Goal: Task Accomplishment & Management: Manage account settings

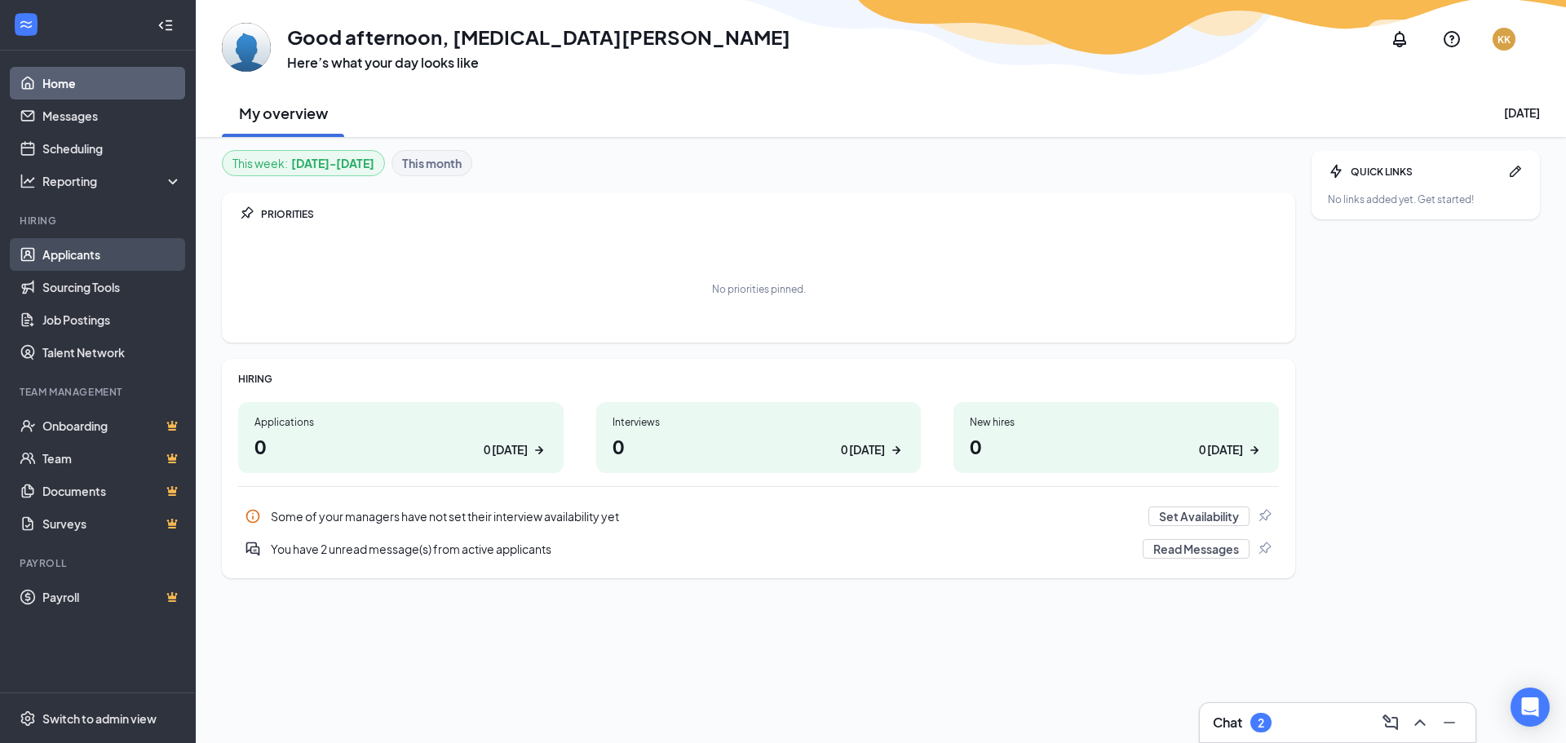
click at [64, 245] on link "Applicants" at bounding box center [111, 254] width 139 height 33
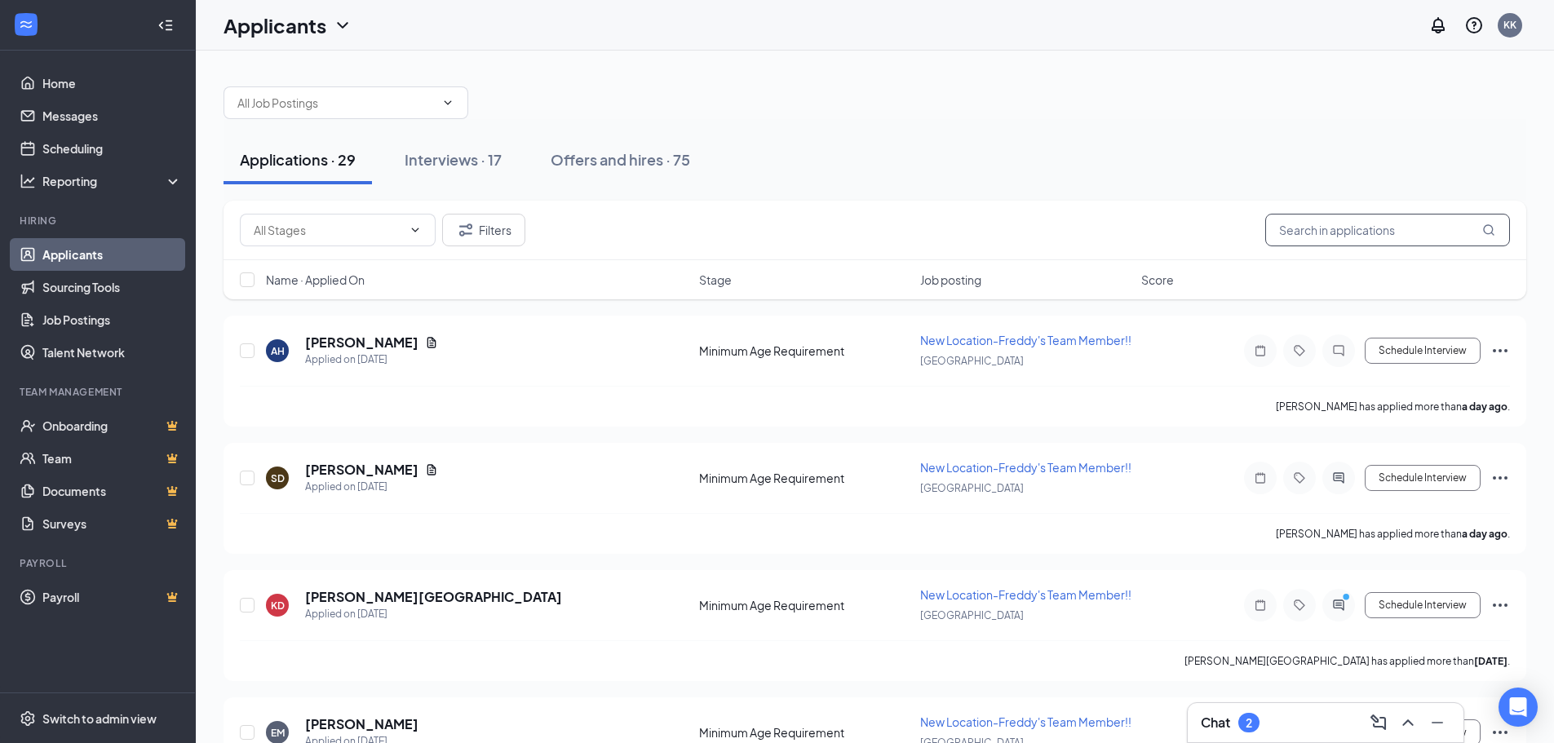
click at [1339, 235] on input "text" at bounding box center [1387, 230] width 245 height 33
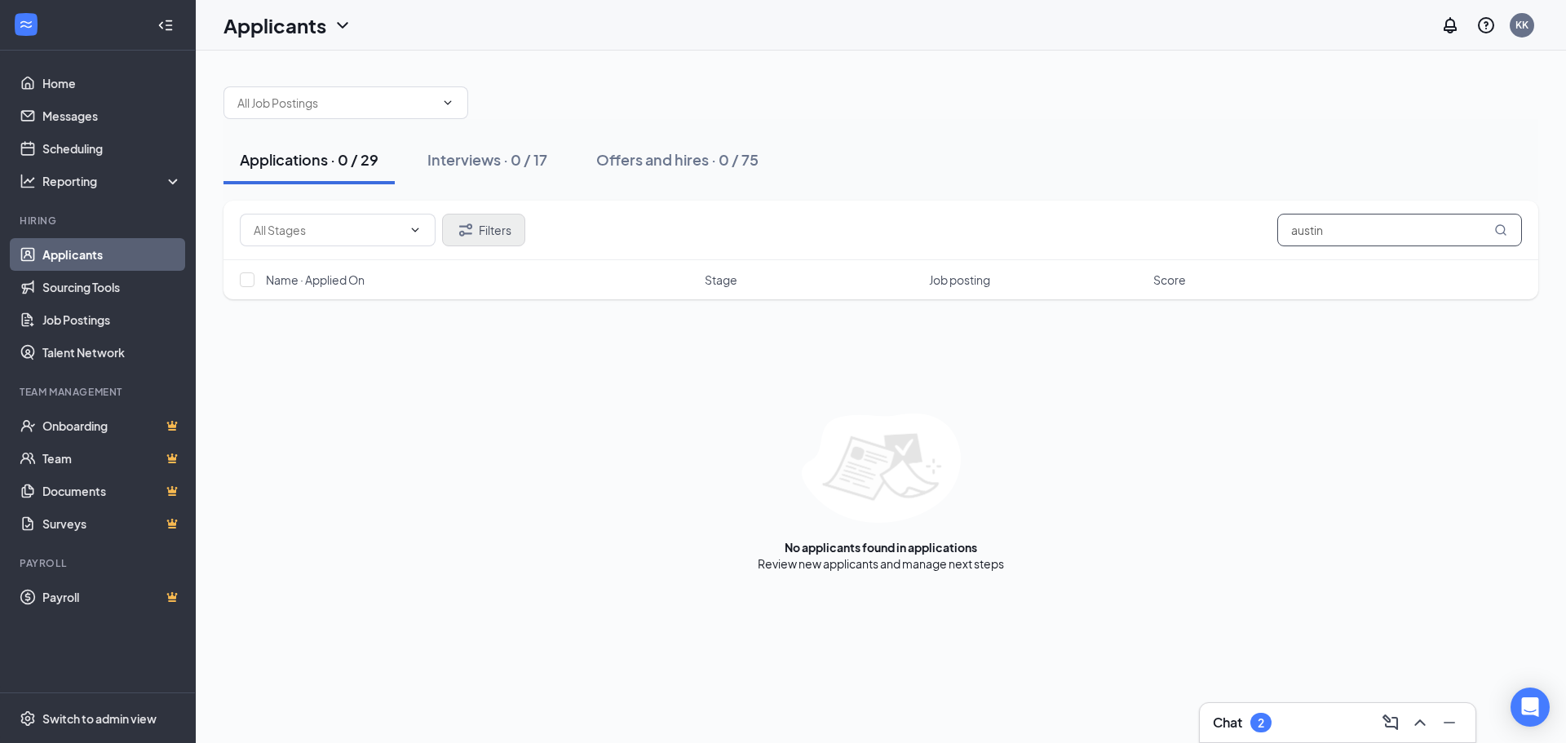
type input "austin"
click at [513, 231] on button "Filters" at bounding box center [483, 230] width 83 height 33
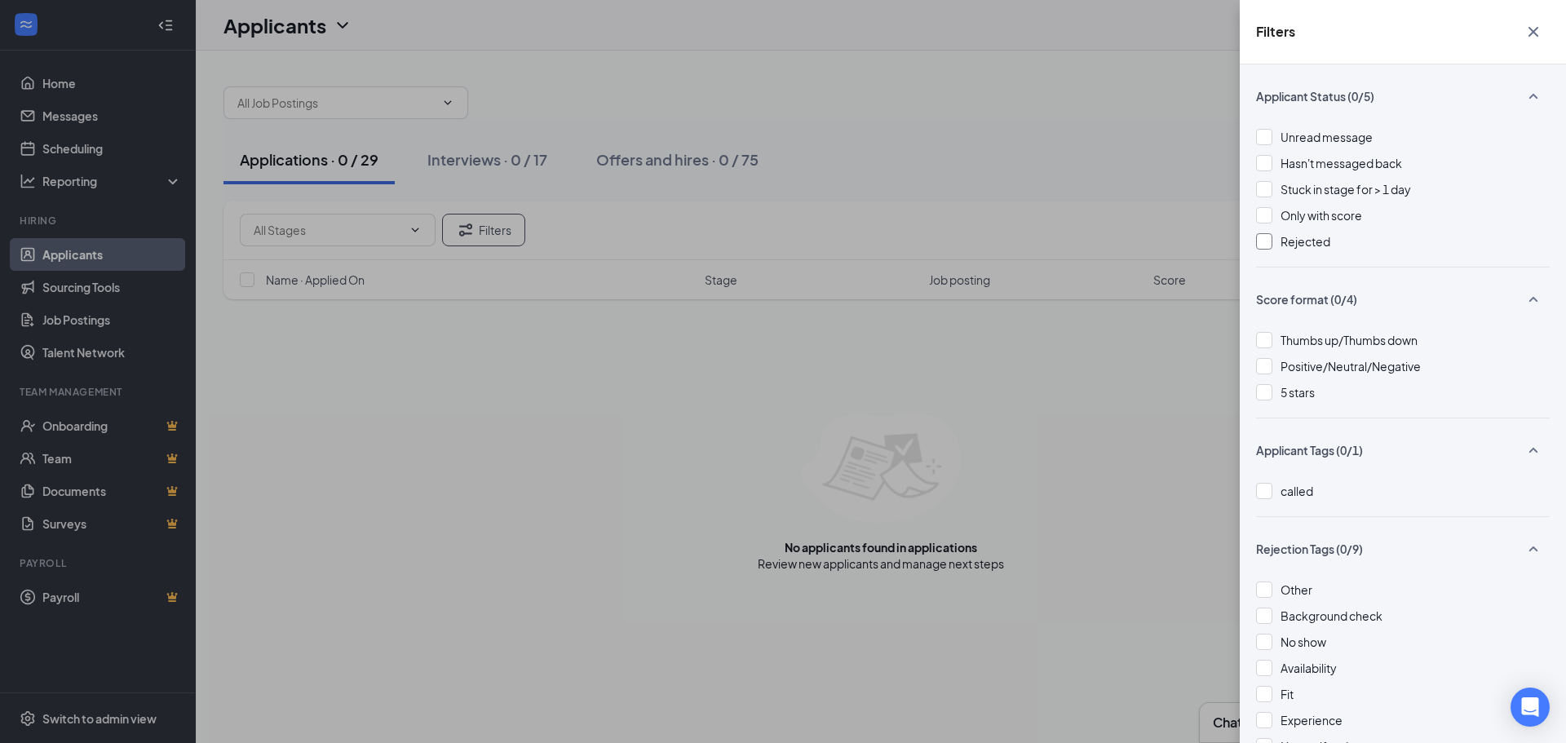
click at [1263, 243] on div at bounding box center [1264, 241] width 16 height 16
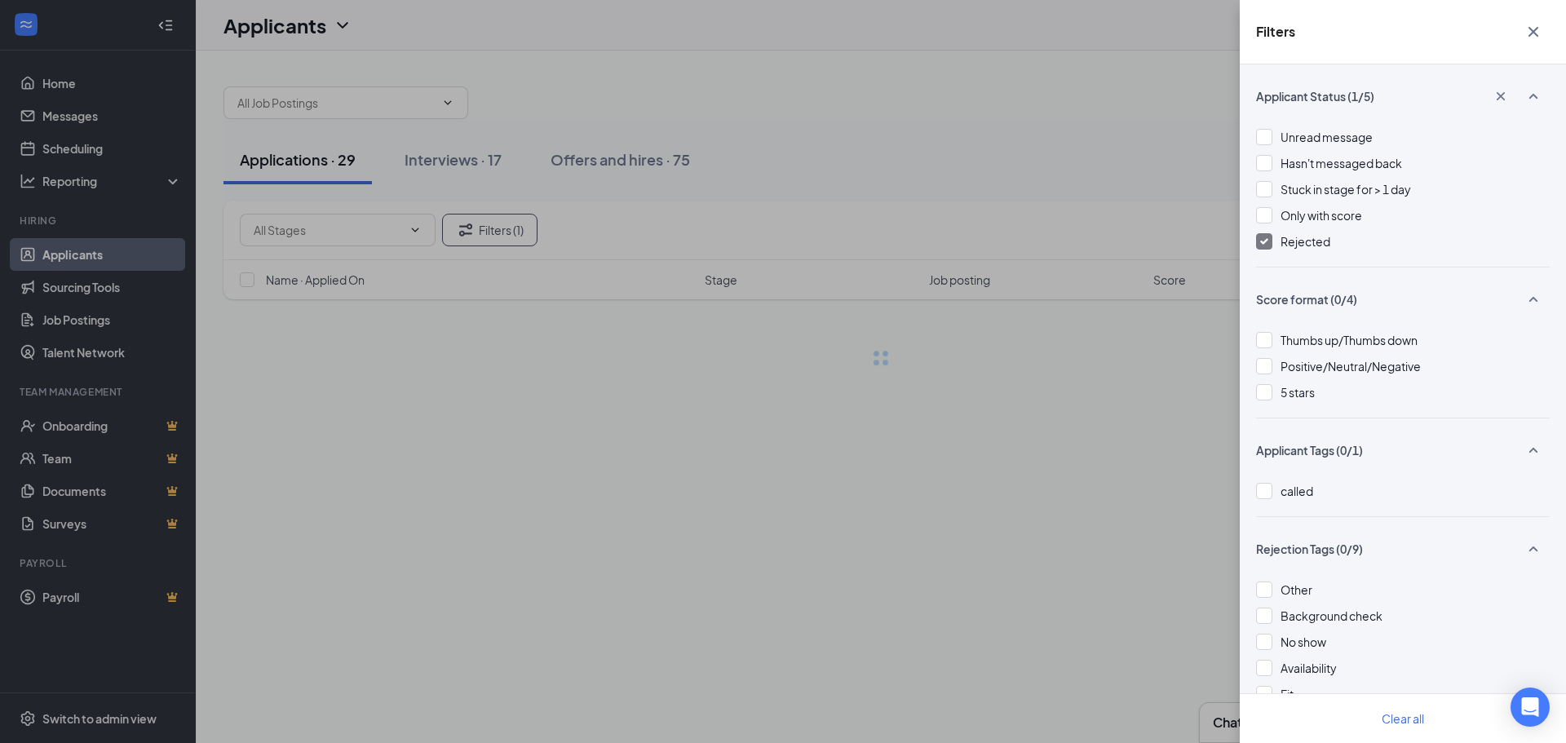
click at [1137, 164] on div "Filters Applicant Status (1/5) Unread message Hasn't messaged back Stuck in sta…" at bounding box center [783, 371] width 1566 height 743
click at [1140, 178] on div "Filters Applicant Status (1/5) Unread message Hasn't messaged back Stuck in sta…" at bounding box center [783, 371] width 1566 height 743
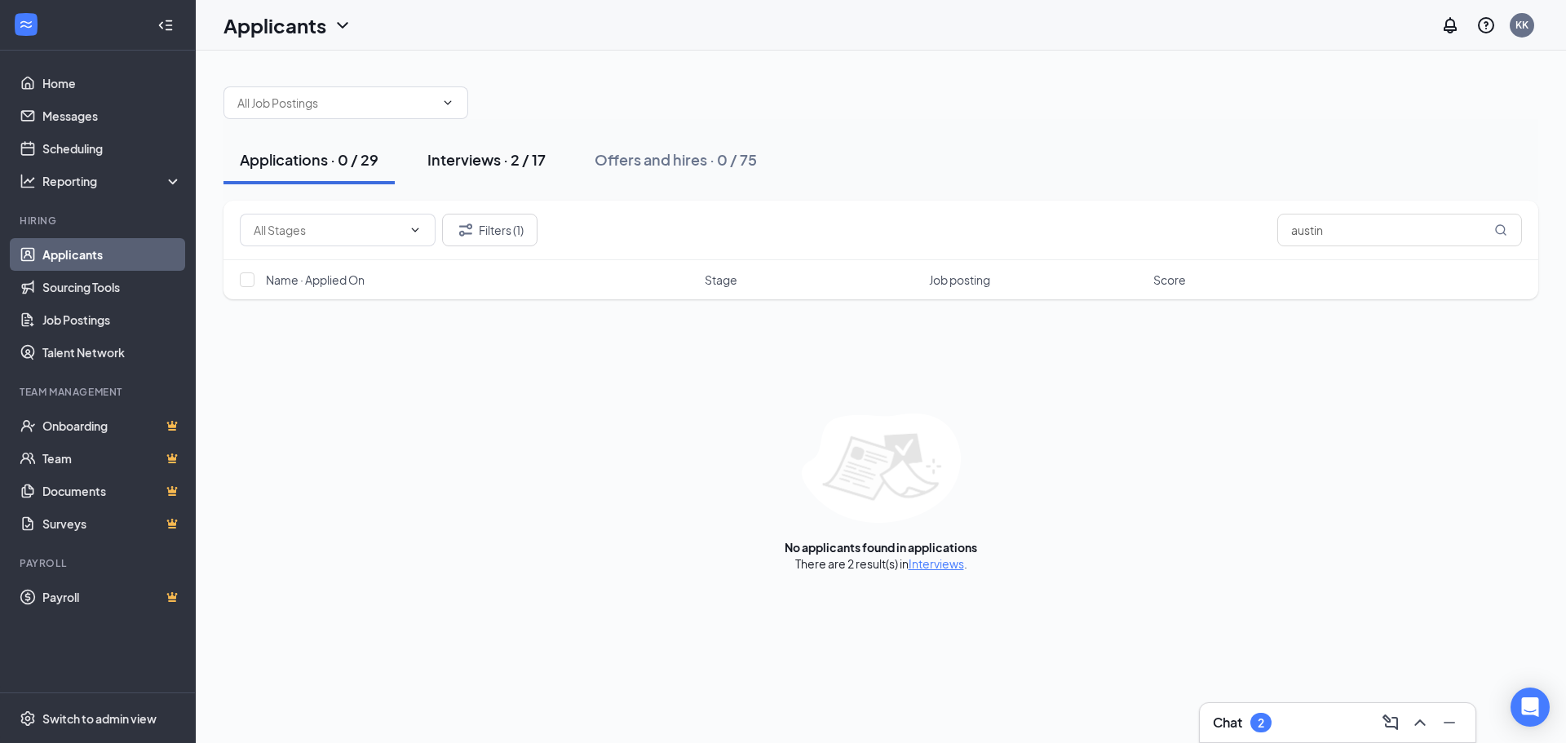
click at [510, 171] on button "Interviews · 2 / 17" at bounding box center [486, 159] width 151 height 49
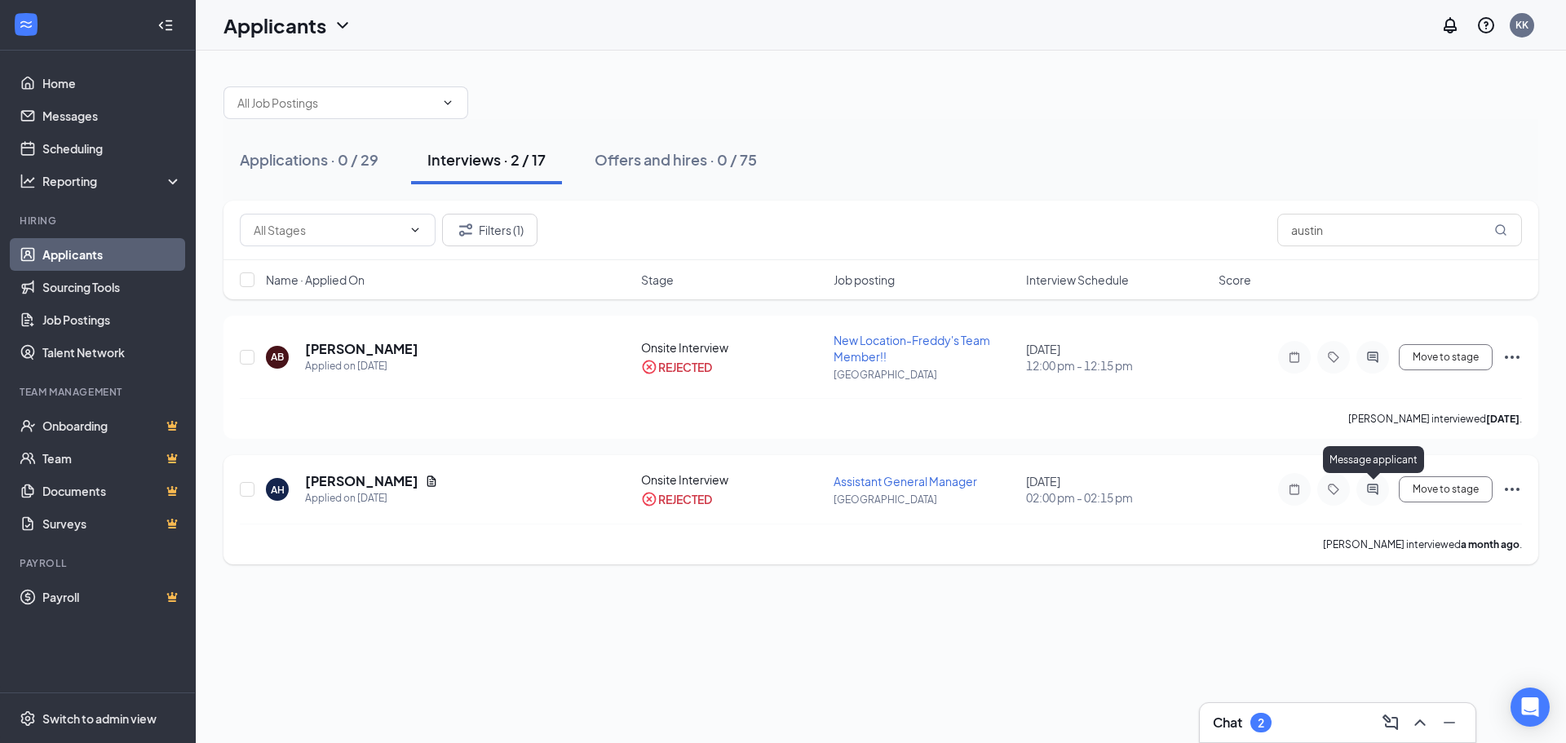
click at [1373, 488] on icon "ActiveChat" at bounding box center [1372, 489] width 11 height 11
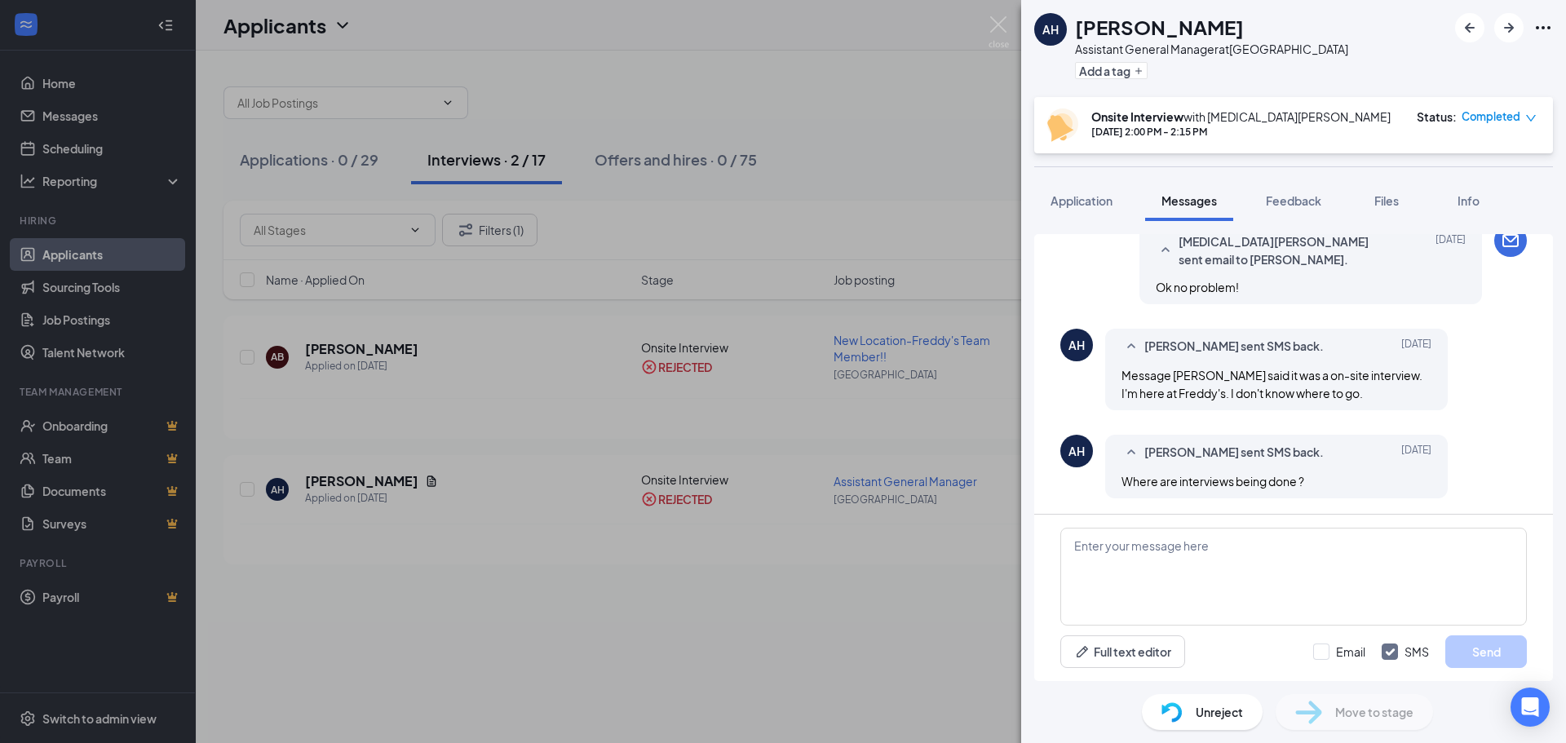
scroll to position [714, 0]
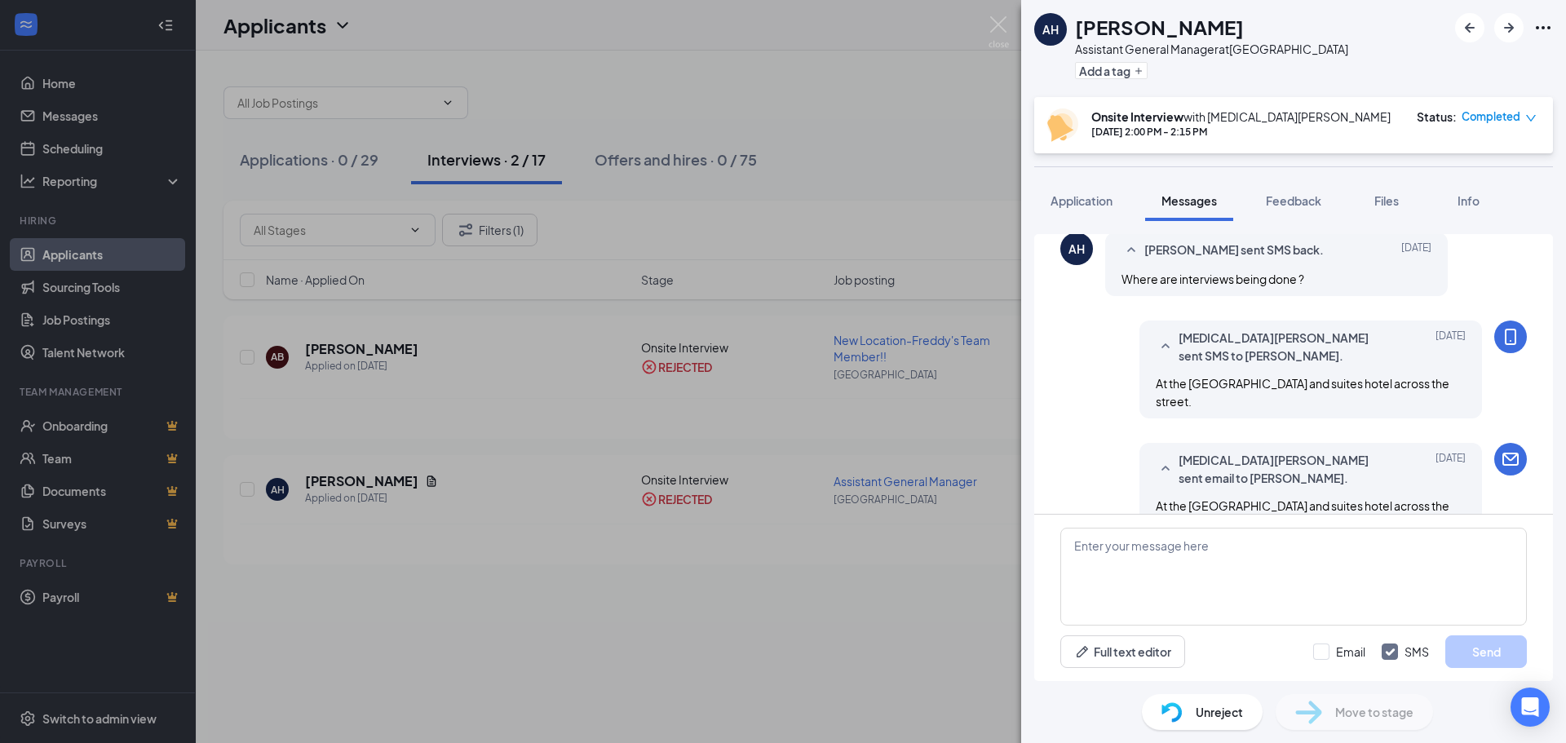
scroll to position [714, 0]
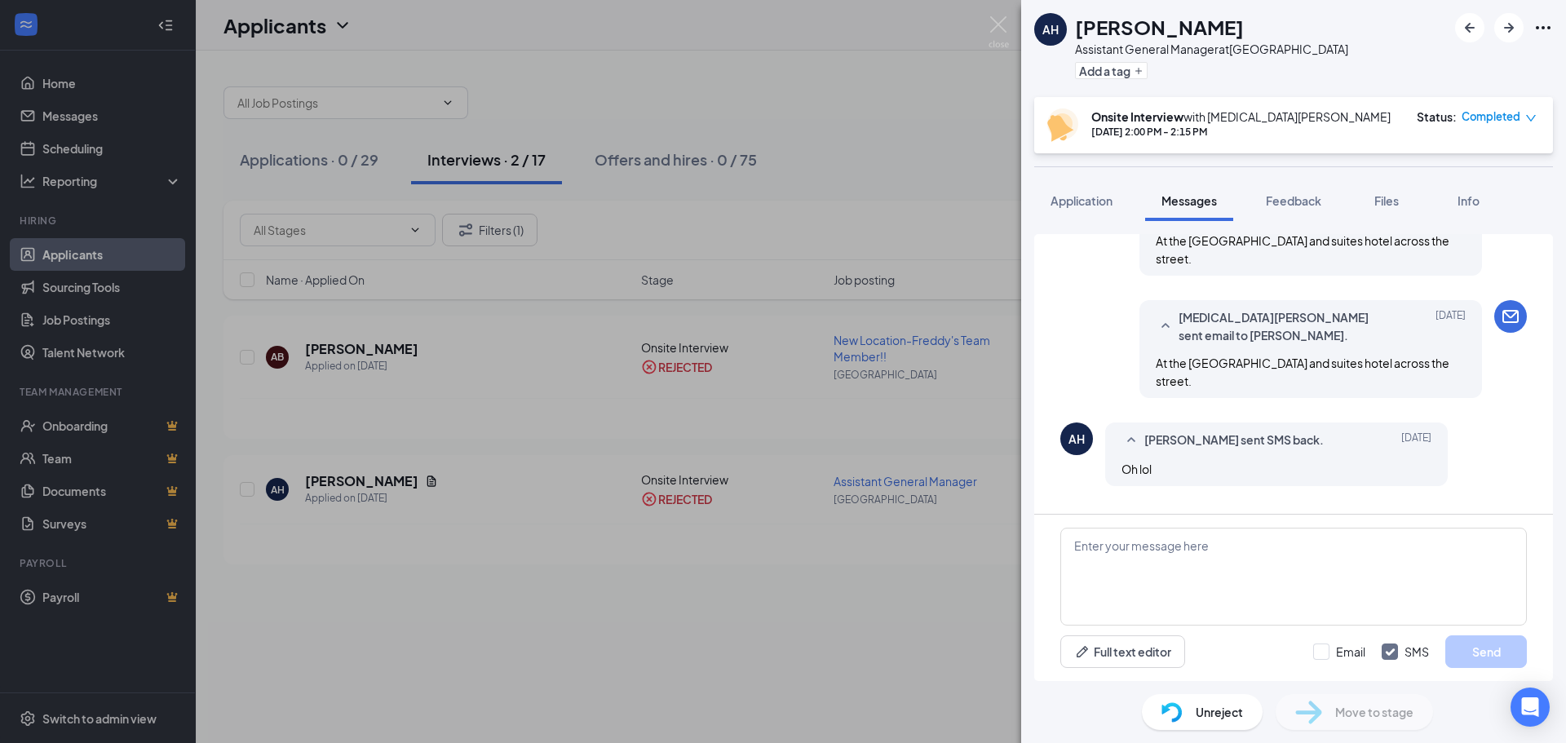
click at [1226, 511] on icon "SmallChevronDown" at bounding box center [1224, 521] width 20 height 20
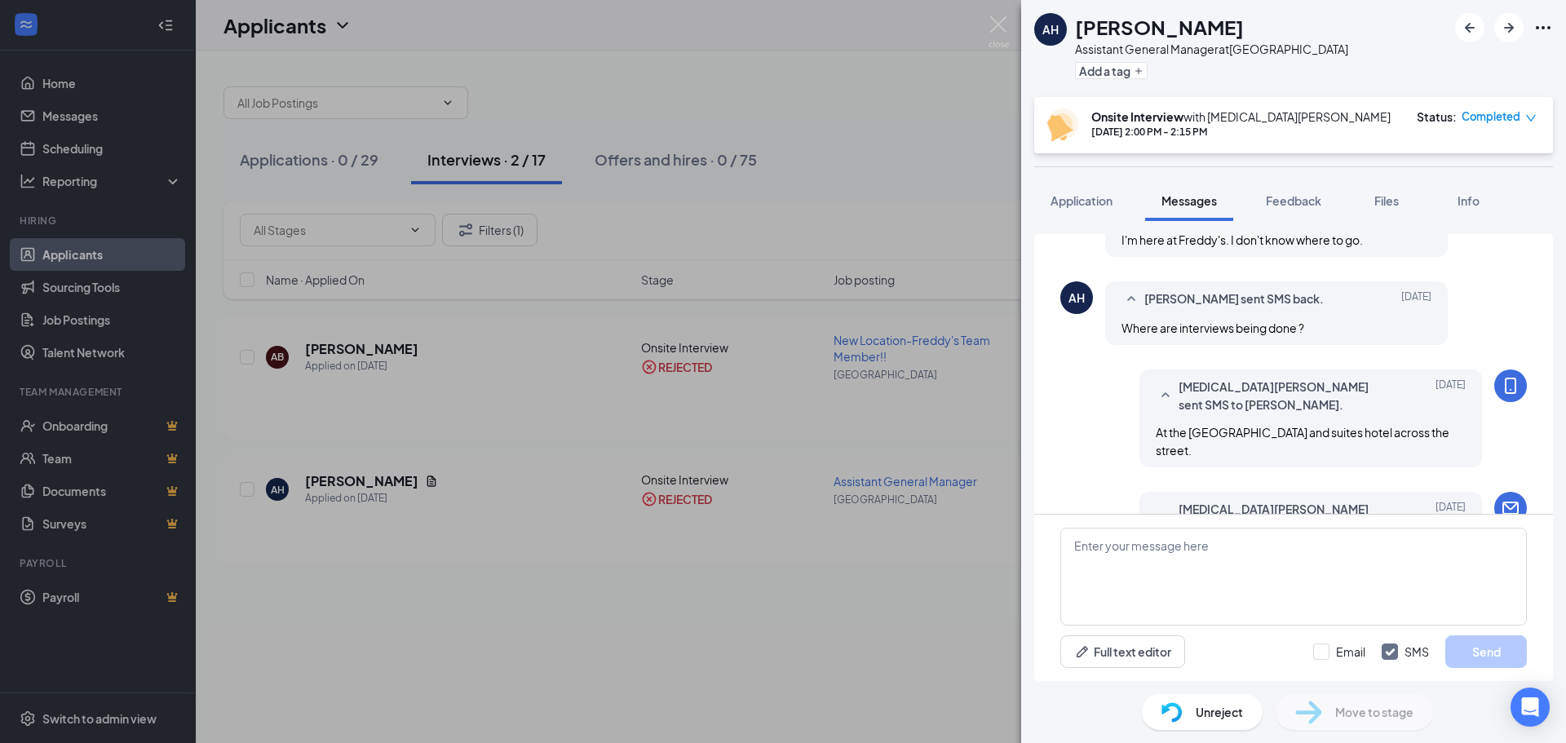
scroll to position [759, 0]
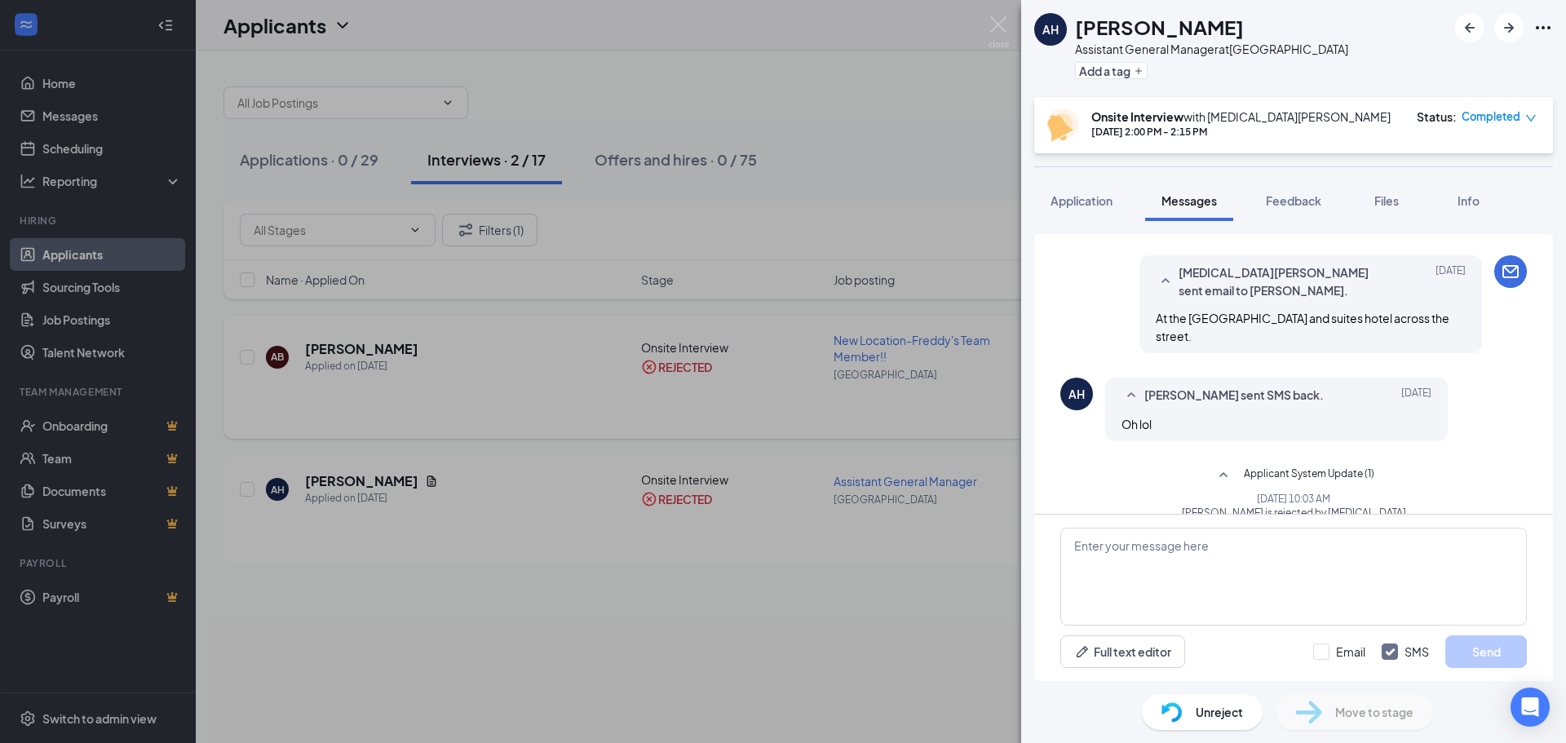
click at [730, 405] on div "[PERSON_NAME] Assistant General Manager at [GEOGRAPHIC_DATA] Add a tag Onsite I…" at bounding box center [783, 371] width 1566 height 743
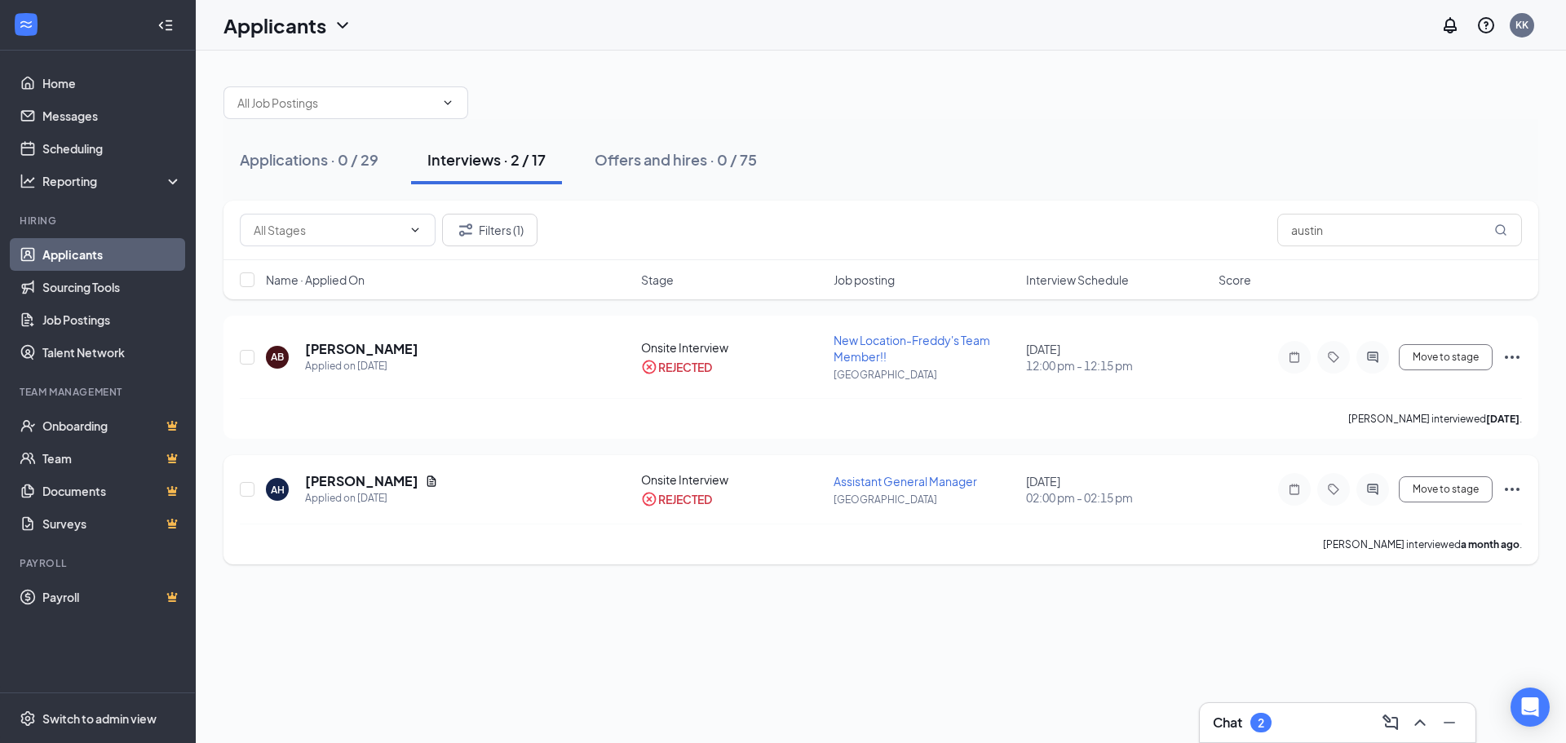
click at [1520, 493] on icon "Ellipses" at bounding box center [1513, 490] width 20 height 20
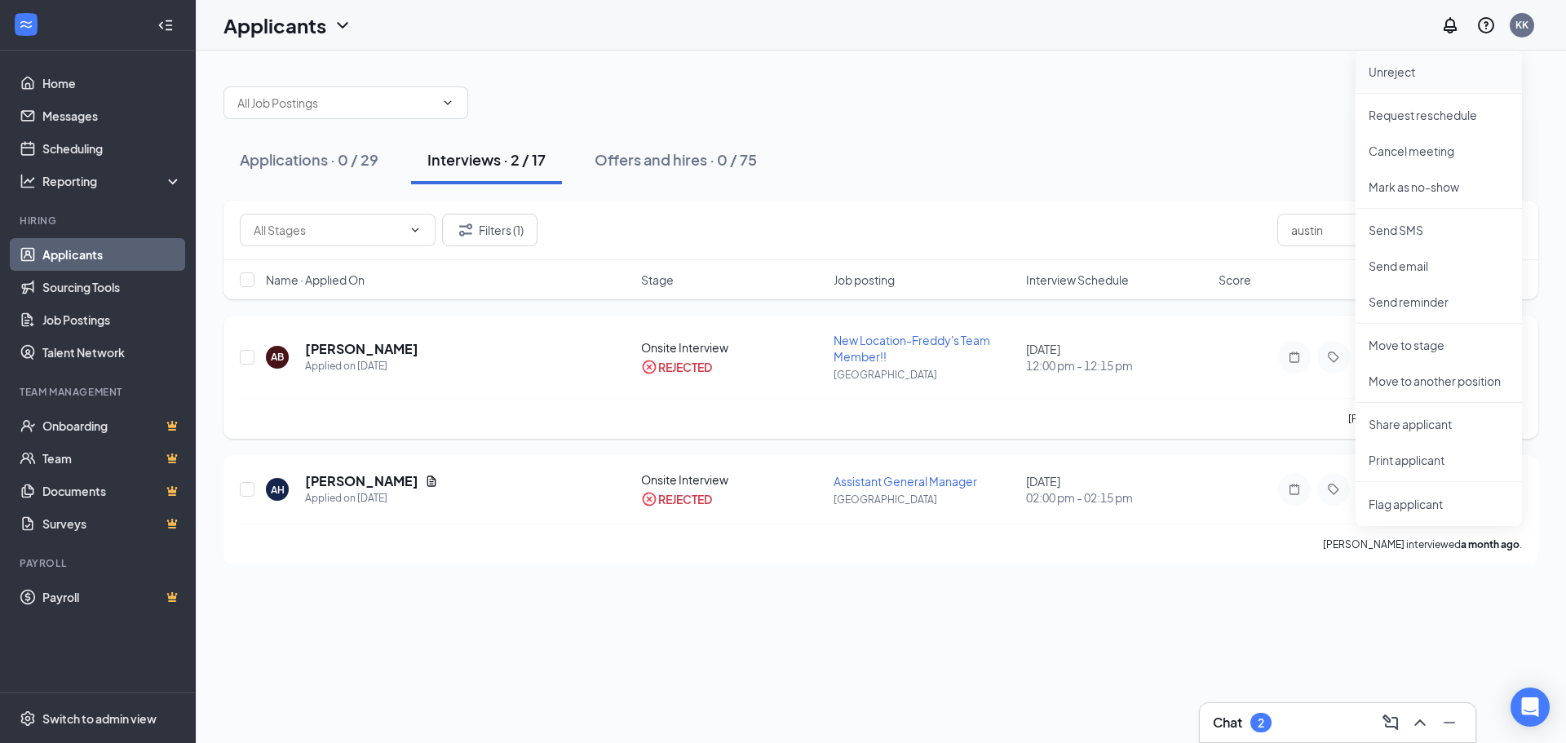
click at [1396, 68] on p "Unreject" at bounding box center [1439, 72] width 140 height 16
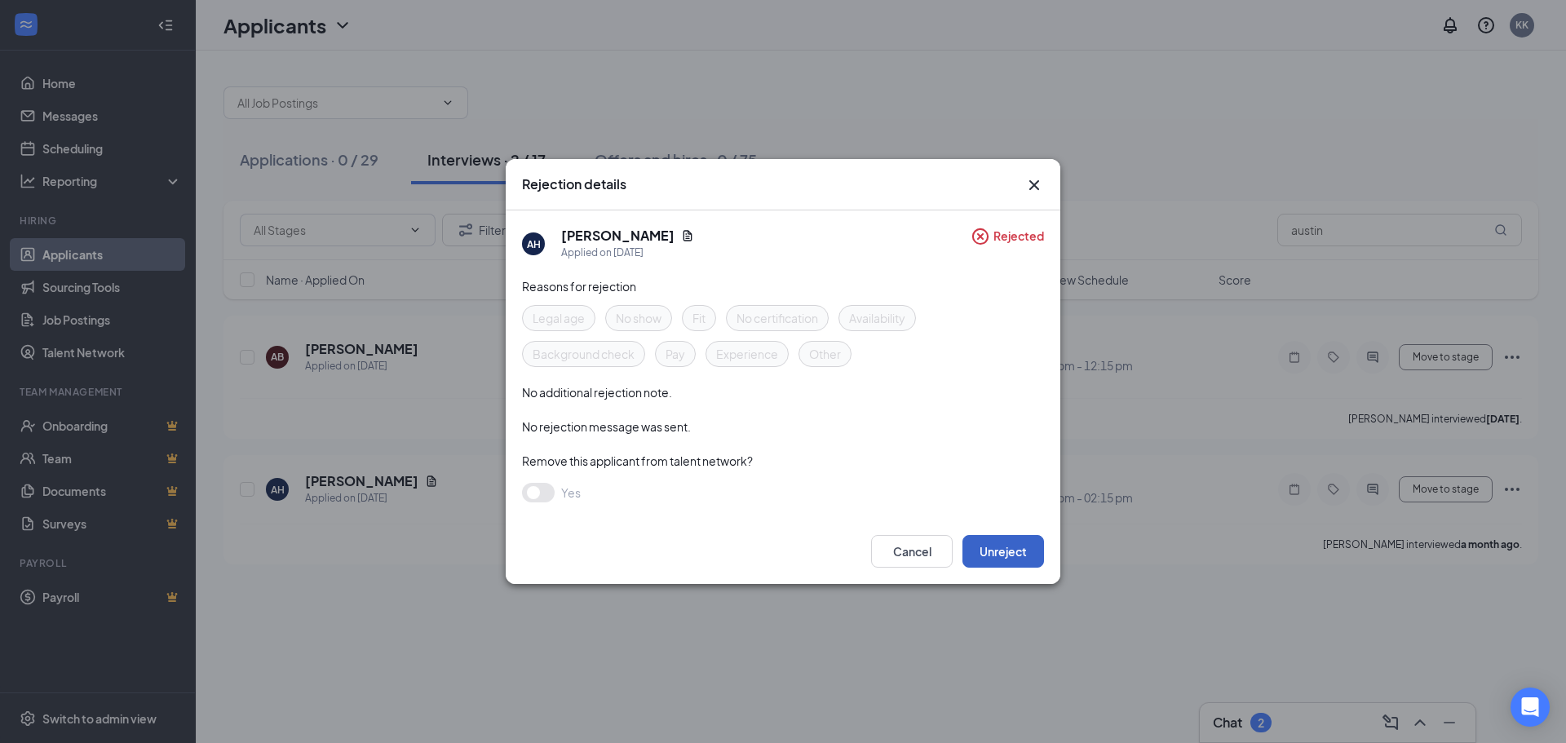
click at [1001, 545] on button "Unreject" at bounding box center [1004, 551] width 82 height 33
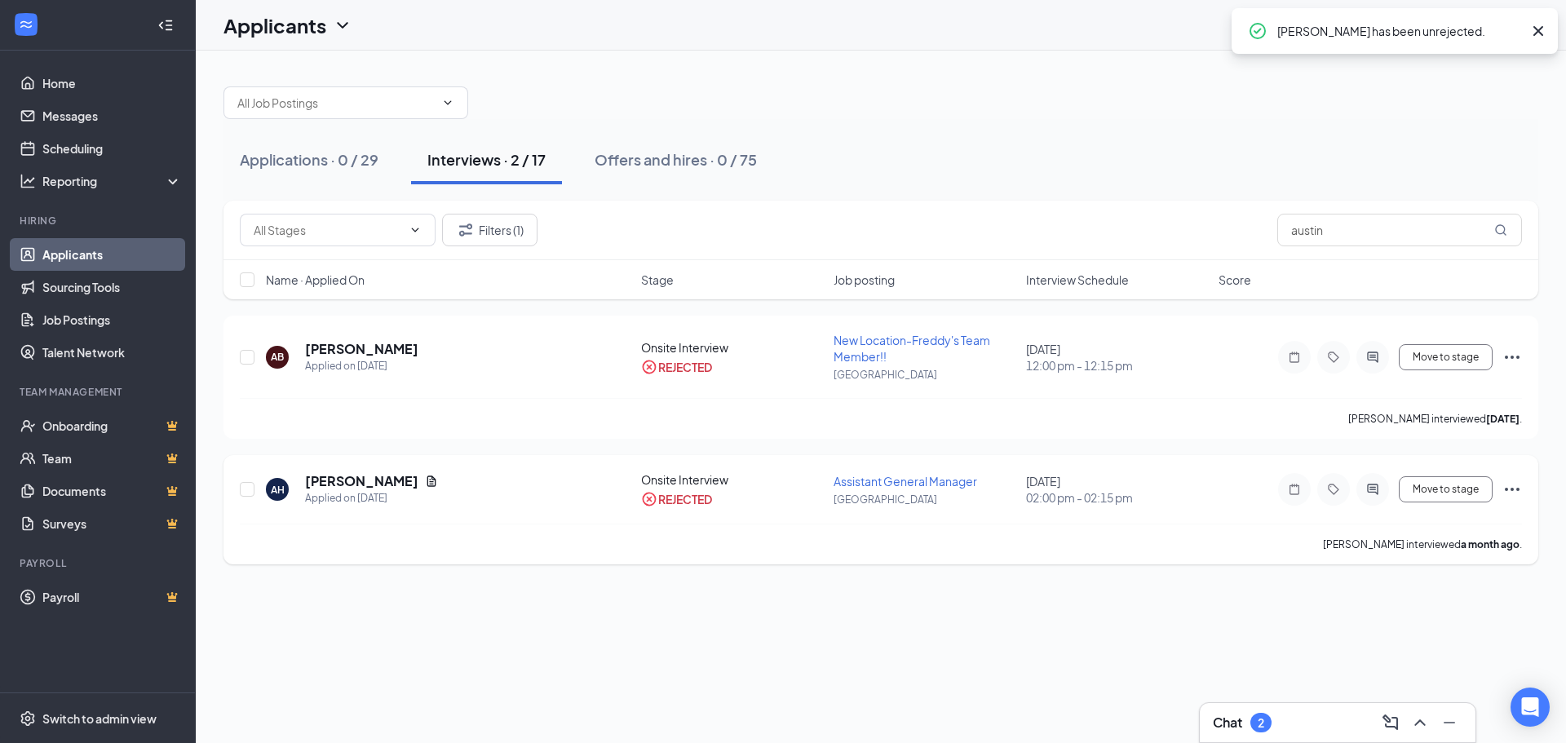
click at [1522, 485] on div "[PERSON_NAME] Applied on [DATE] Onsite Interview REJECTED Assistant General Man…" at bounding box center [881, 509] width 1315 height 109
click at [1518, 489] on icon "Ellipses" at bounding box center [1512, 489] width 15 height 3
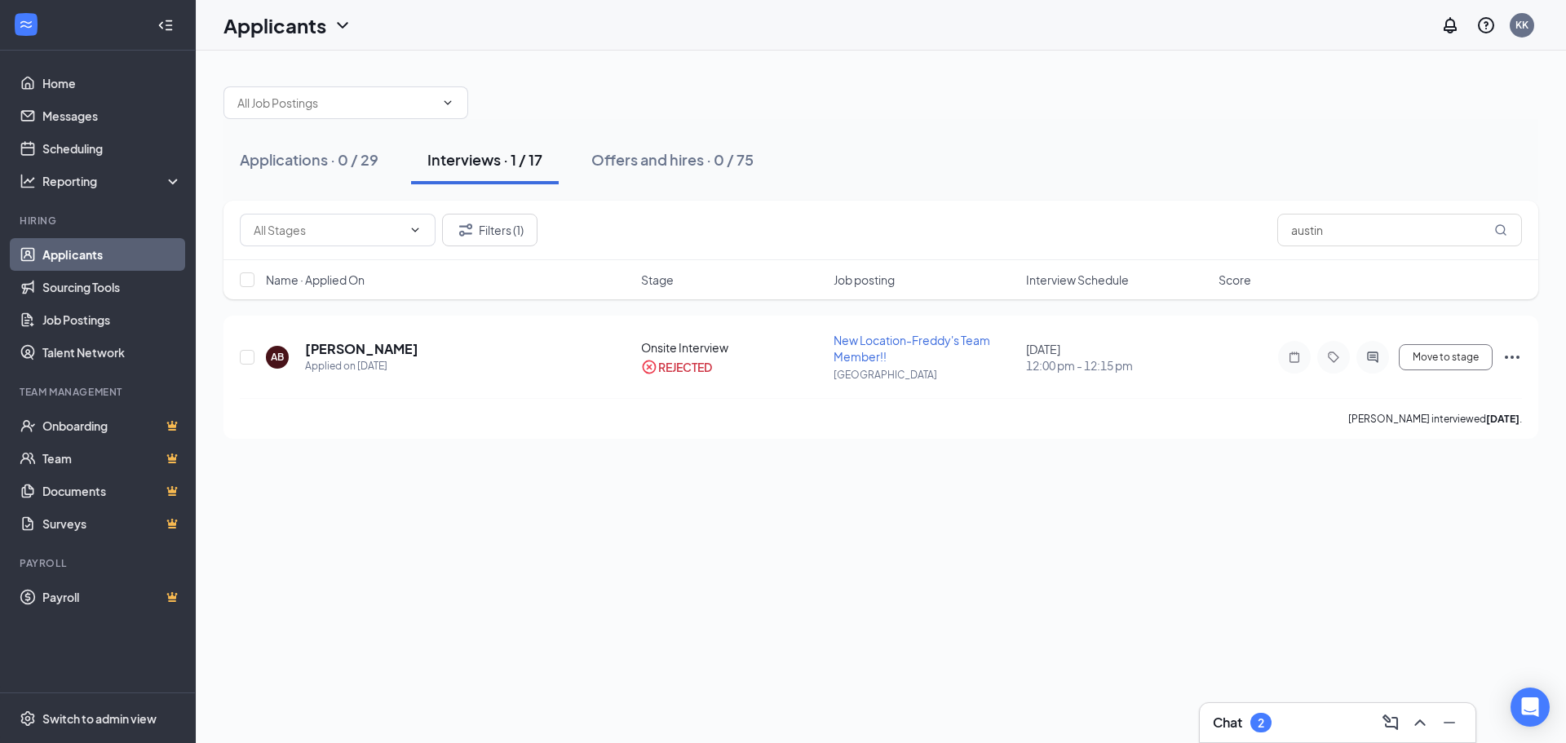
click at [1421, 114] on div at bounding box center [881, 94] width 1315 height 49
click at [507, 229] on button "Filters (1)" at bounding box center [489, 230] width 95 height 33
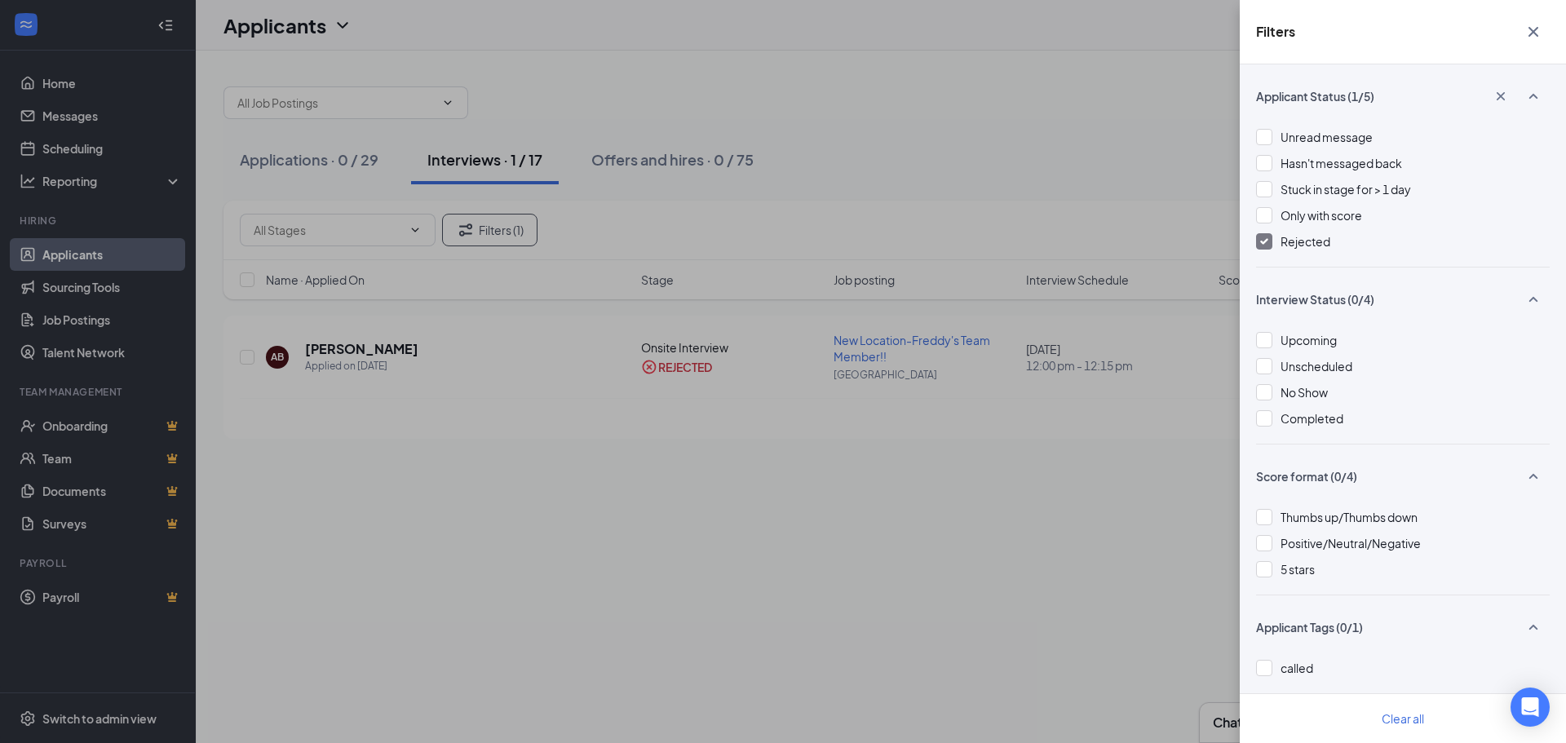
click at [1255, 244] on div "Applicant Status (1/5) Unread message Hasn't messaged back Stuck in stage for >…" at bounding box center [1403, 403] width 326 height 679
click at [1262, 242] on img at bounding box center [1264, 241] width 8 height 7
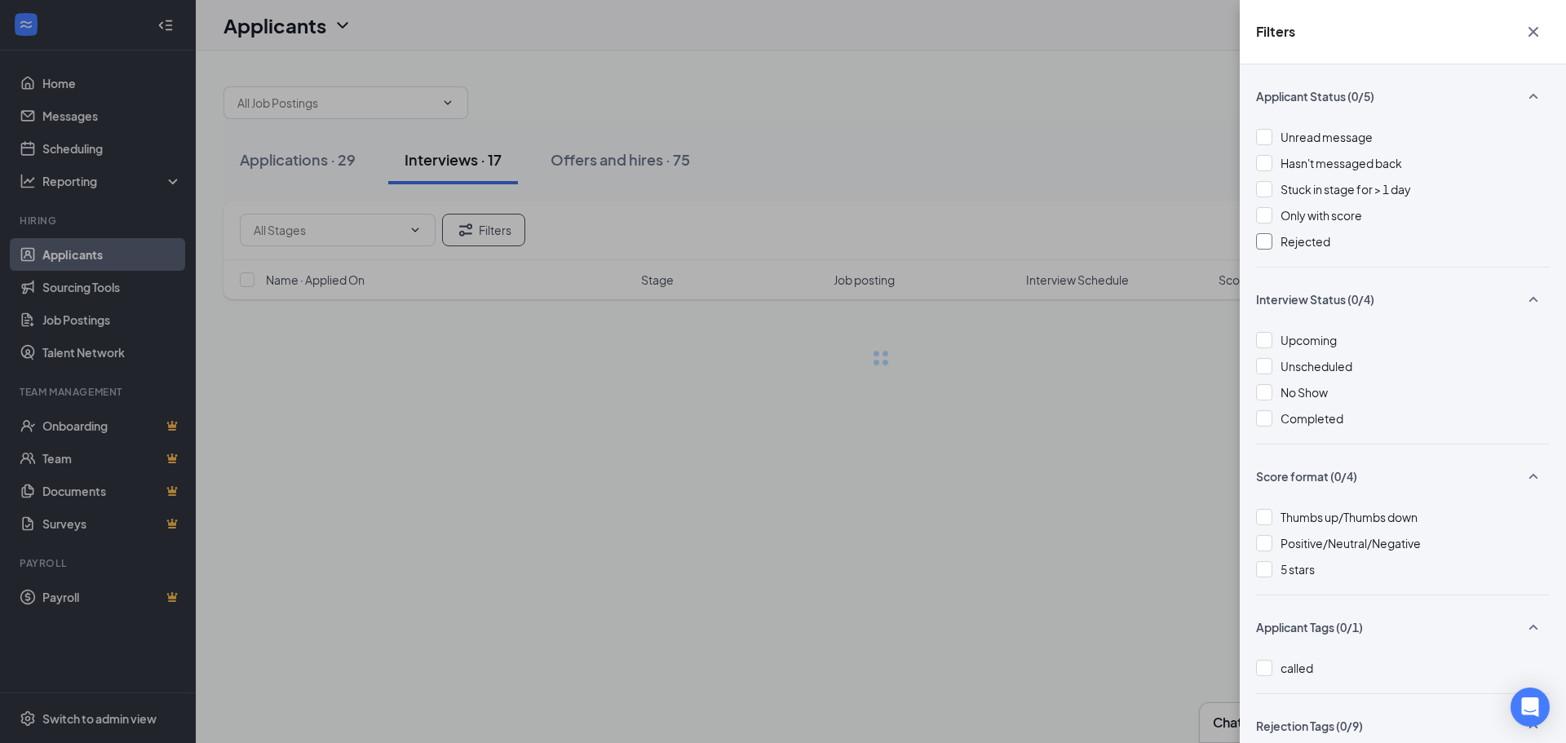
click at [1047, 181] on div "Filters Applicant Status (0/5) Unread message Hasn't messaged back Stuck in sta…" at bounding box center [783, 371] width 1566 height 743
click at [1527, 24] on icon "Cross" at bounding box center [1534, 32] width 20 height 20
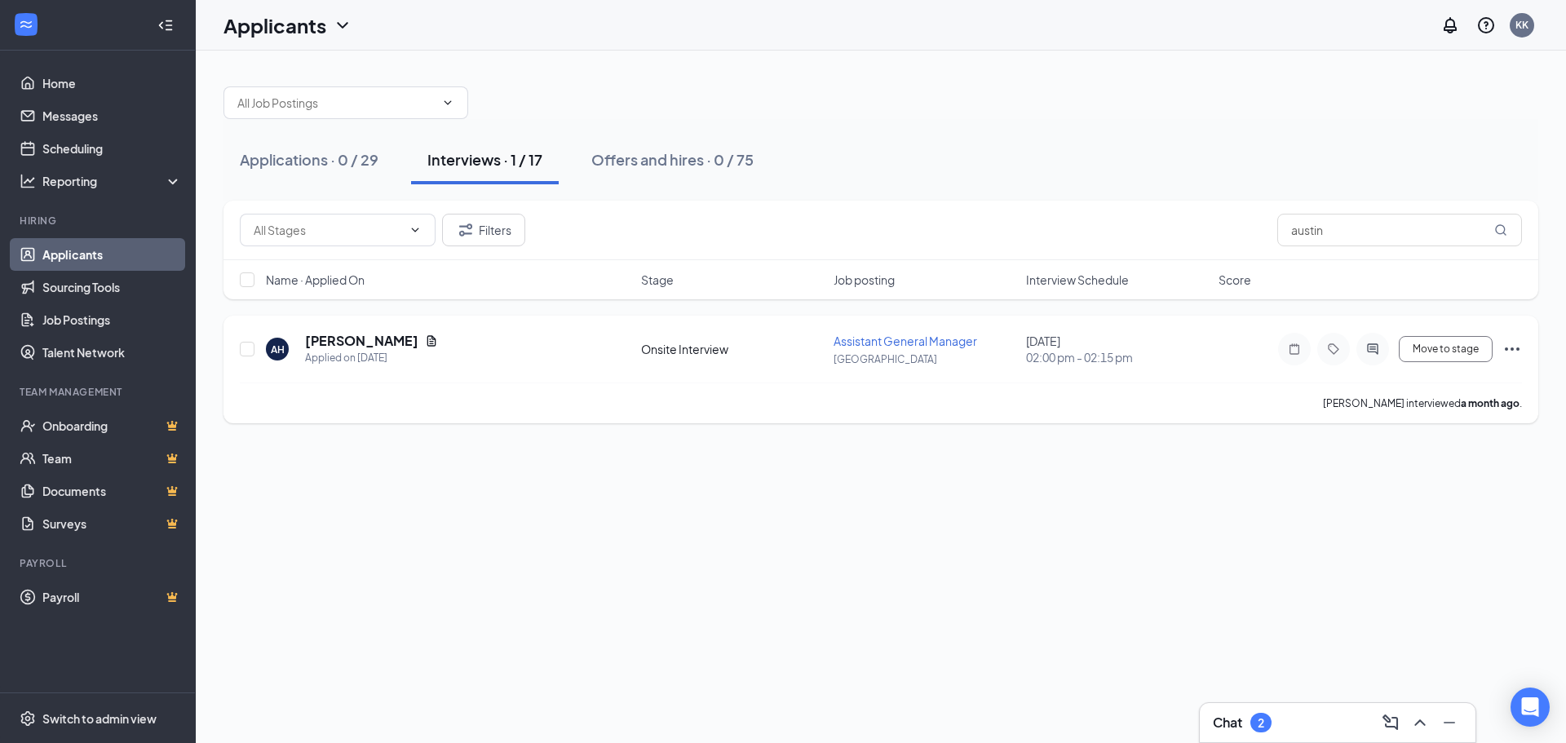
click at [1516, 348] on icon "Ellipses" at bounding box center [1513, 349] width 20 height 20
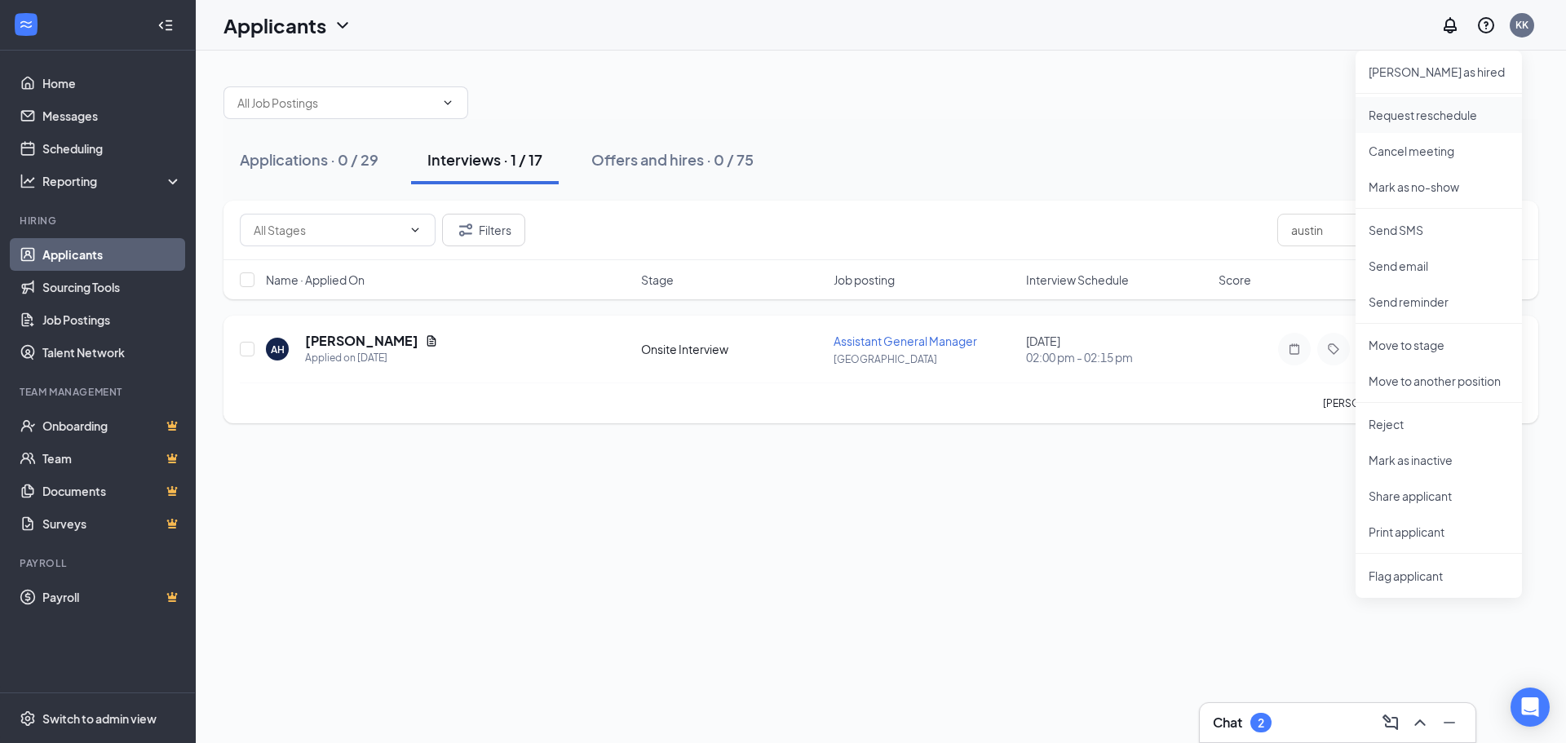
click at [1429, 114] on p "Request reschedule" at bounding box center [1439, 115] width 140 height 16
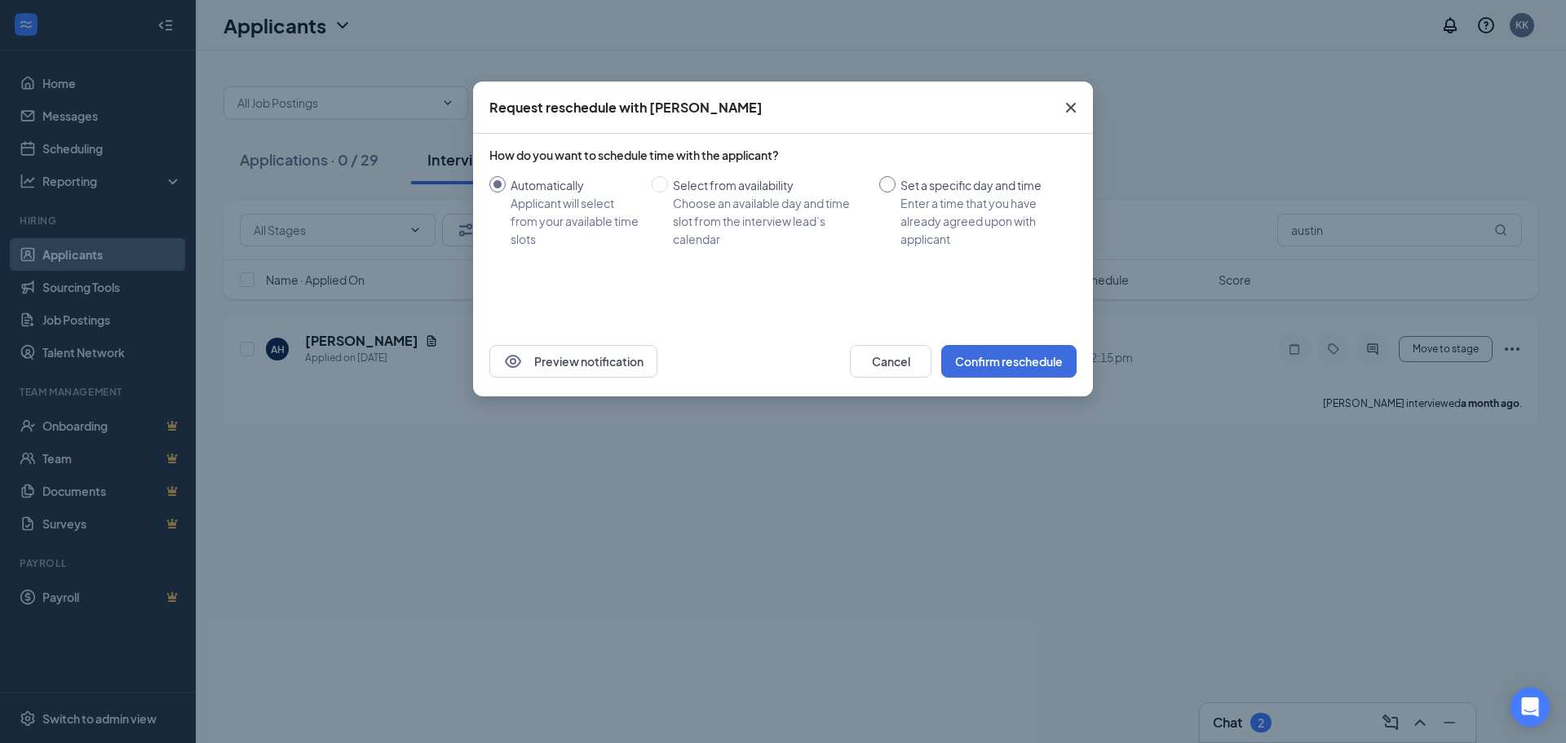
click at [918, 180] on div "Set a specific day and time" at bounding box center [982, 185] width 163 height 18
click at [896, 180] on input "Set a specific day and time Enter a time that you have already agreed upon with…" at bounding box center [887, 184] width 16 height 16
radio input "true"
radio input "false"
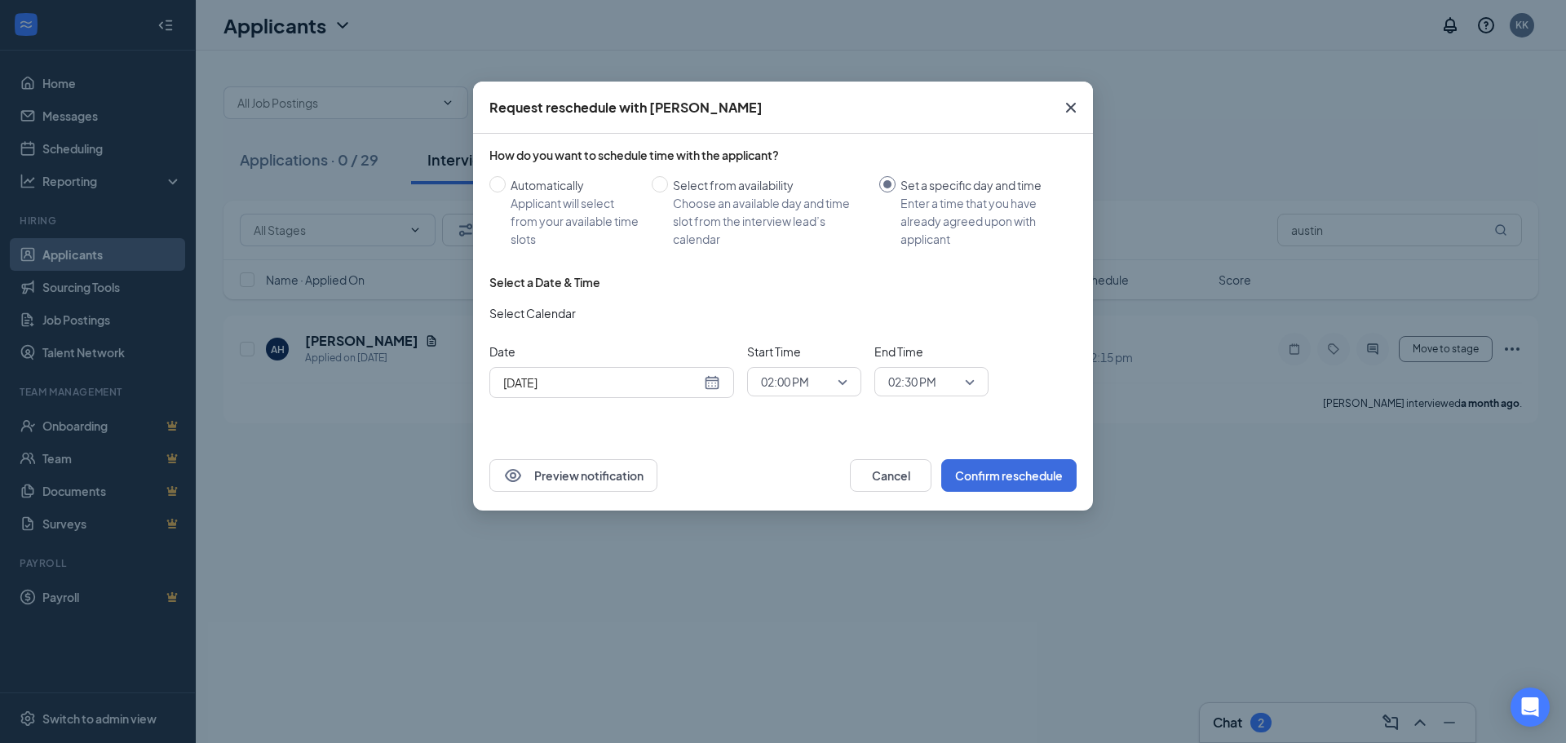
click at [720, 384] on div "[DATE]" at bounding box center [611, 382] width 245 height 31
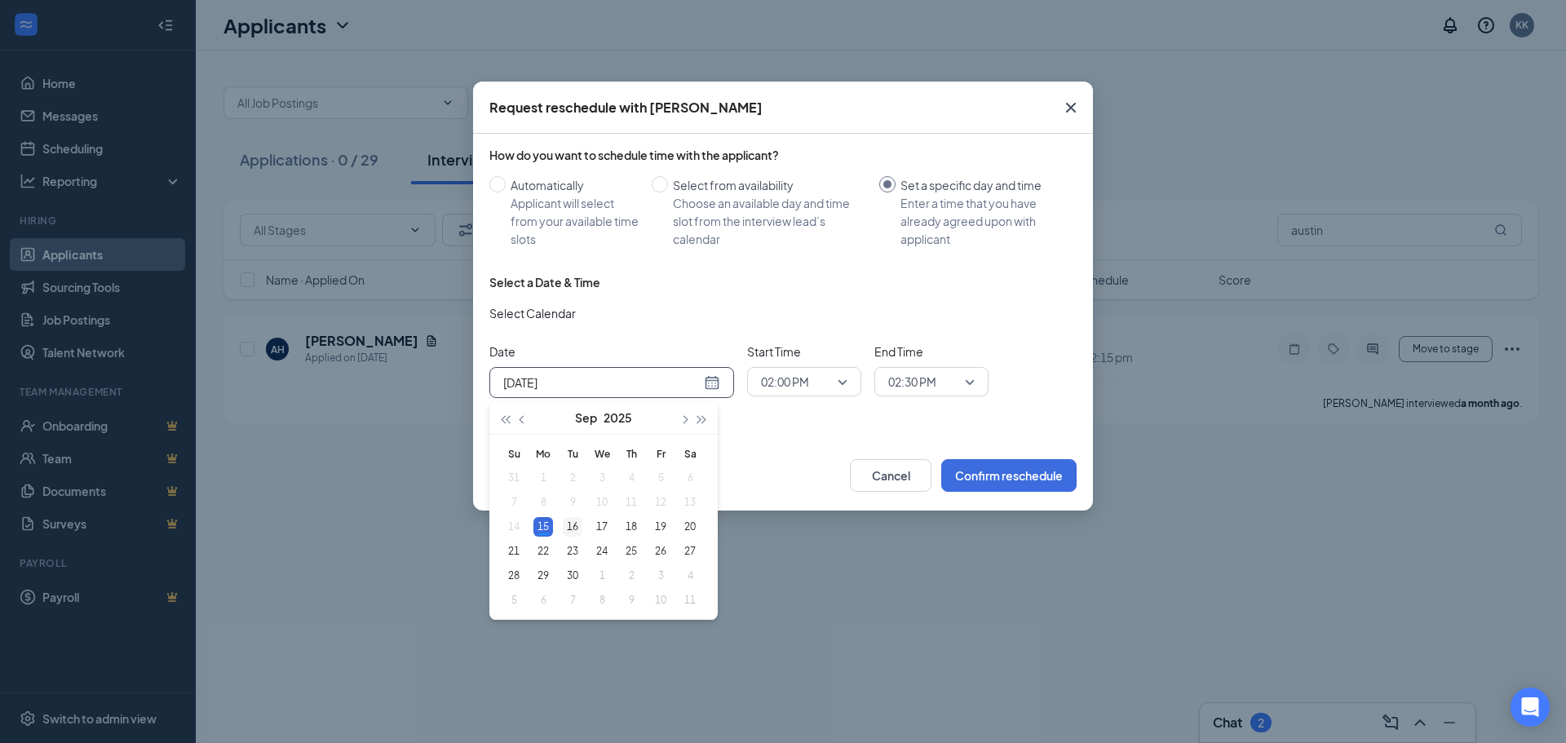
type input "[DATE]"
click at [573, 530] on div "16" at bounding box center [573, 527] width 20 height 20
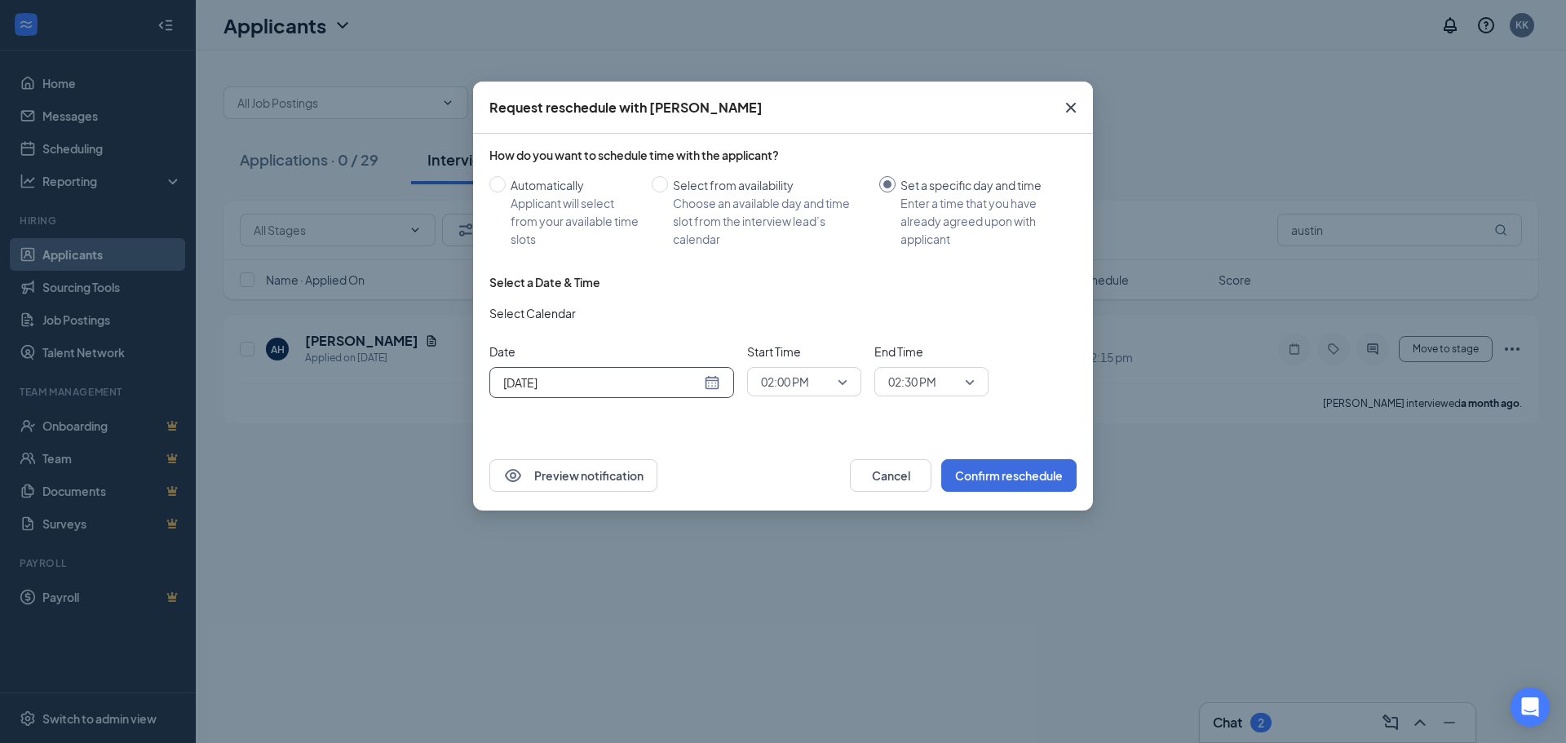
click at [835, 379] on span "02:00 PM" at bounding box center [804, 382] width 86 height 24
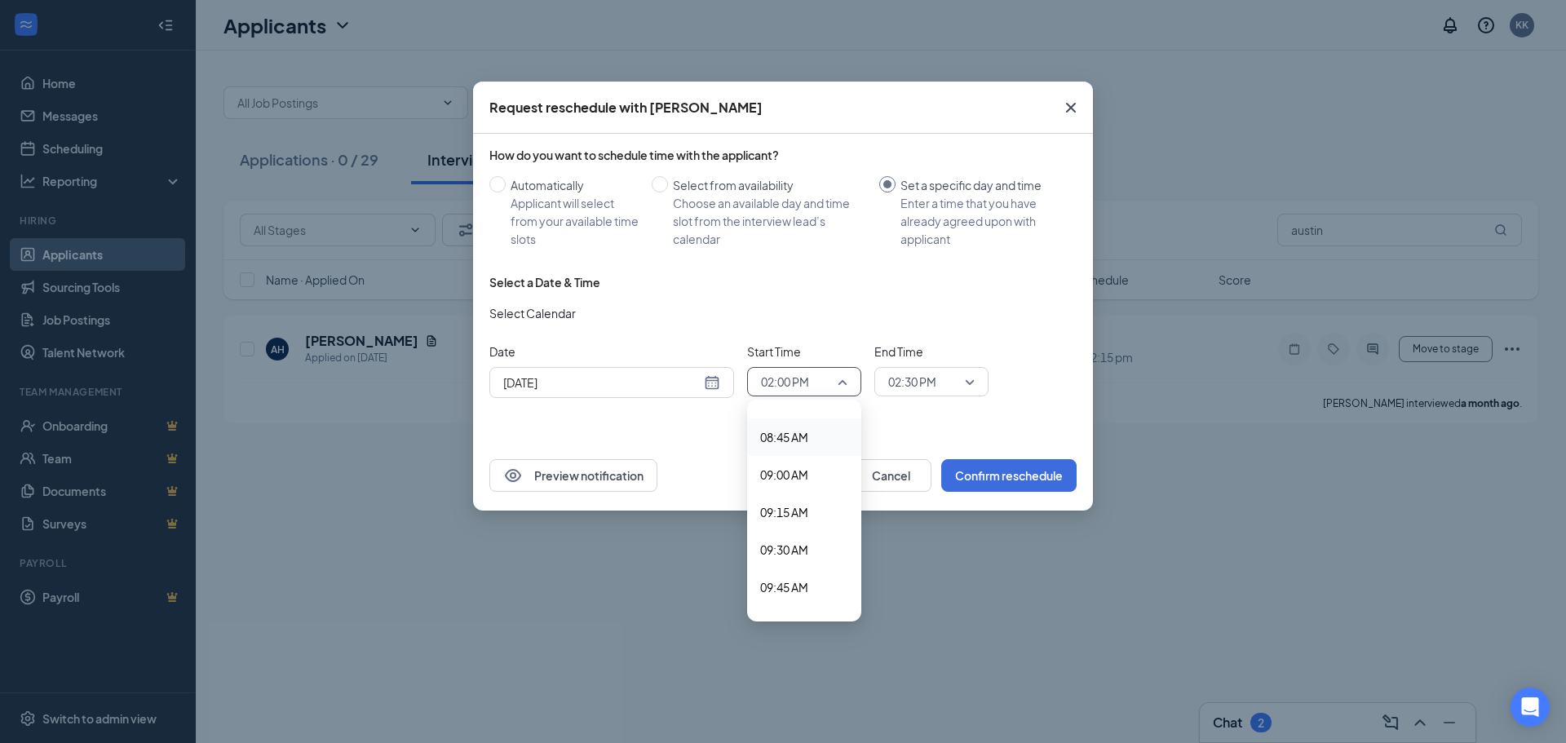
scroll to position [1279, 0]
click at [790, 494] on span "09:00 AM" at bounding box center [784, 497] width 48 height 18
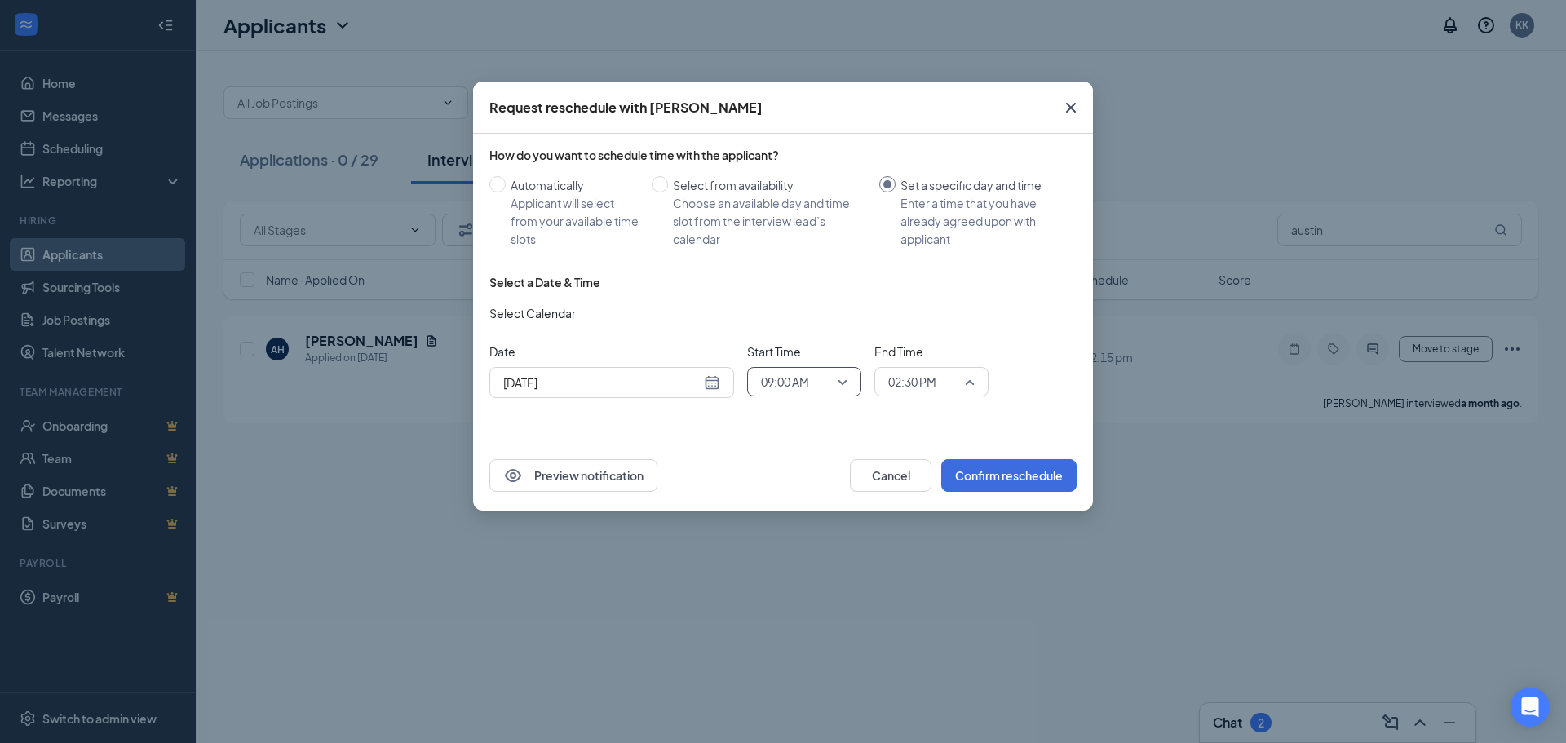
click at [957, 383] on span "02:30 PM" at bounding box center [924, 382] width 72 height 24
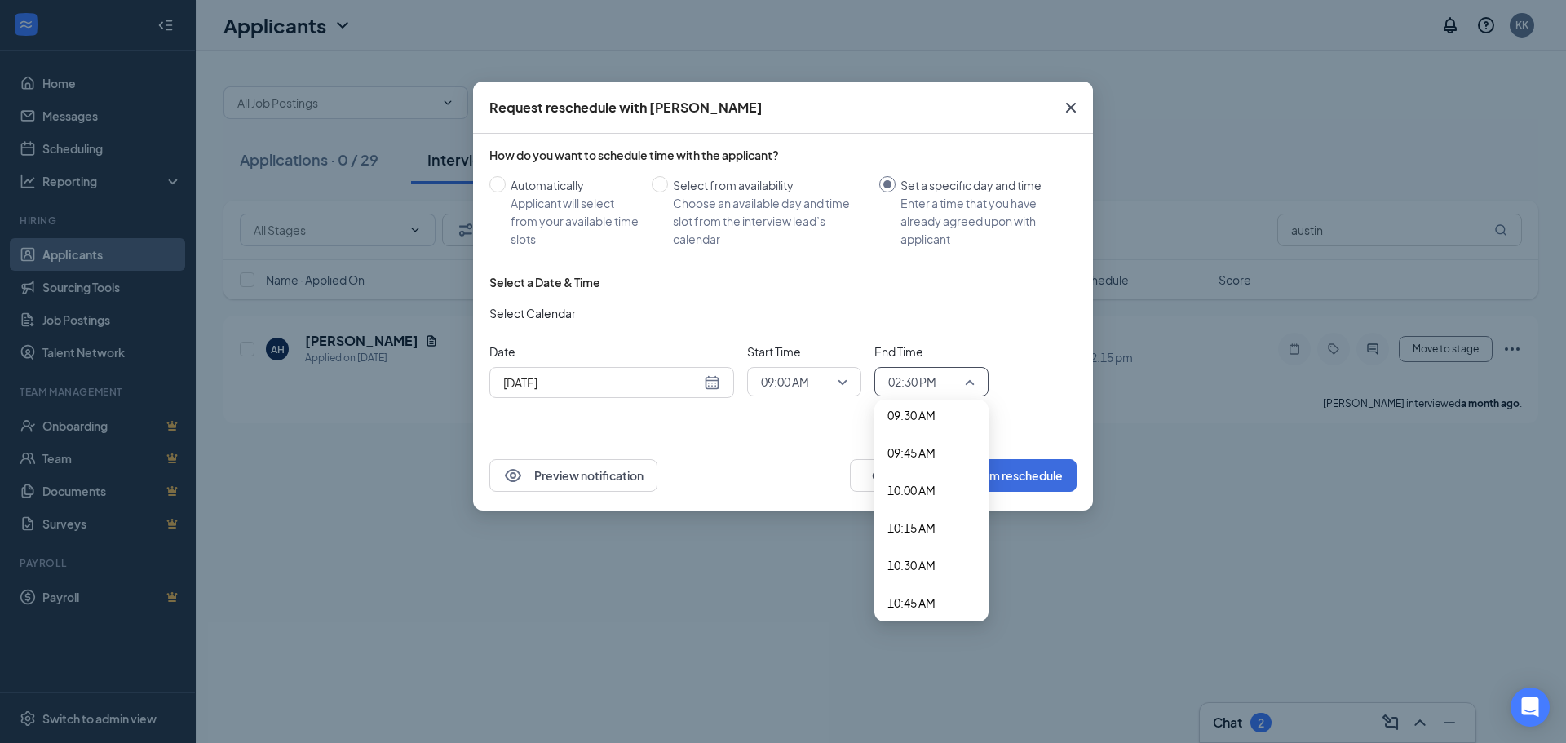
scroll to position [1354, 0]
click at [931, 496] on span "09:30 AM" at bounding box center [912, 497] width 48 height 18
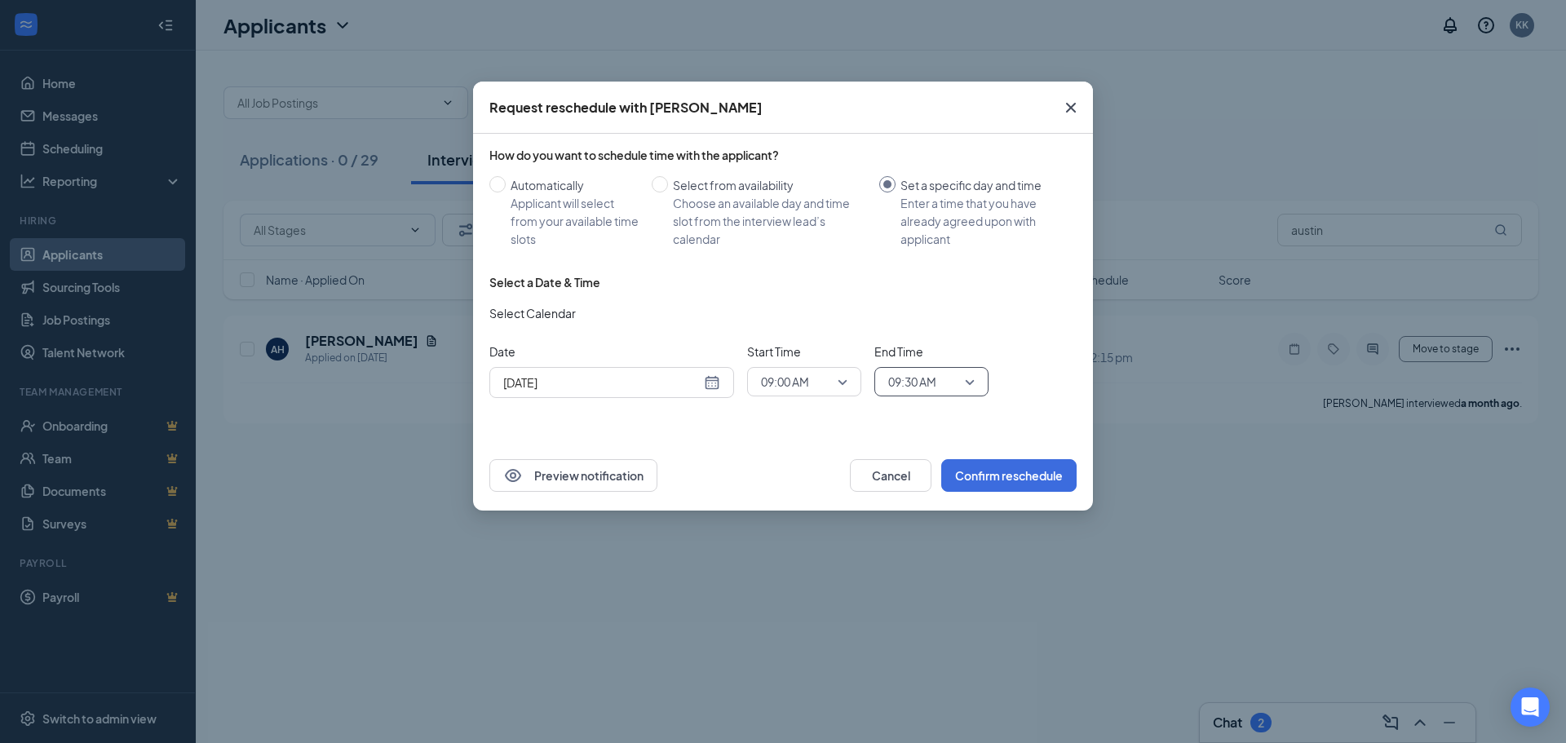
click at [1034, 412] on div "How do you want to schedule time with the applicant? Automatically Applicant wi…" at bounding box center [783, 287] width 620 height 307
click at [994, 478] on button "Confirm reschedule" at bounding box center [1008, 475] width 135 height 33
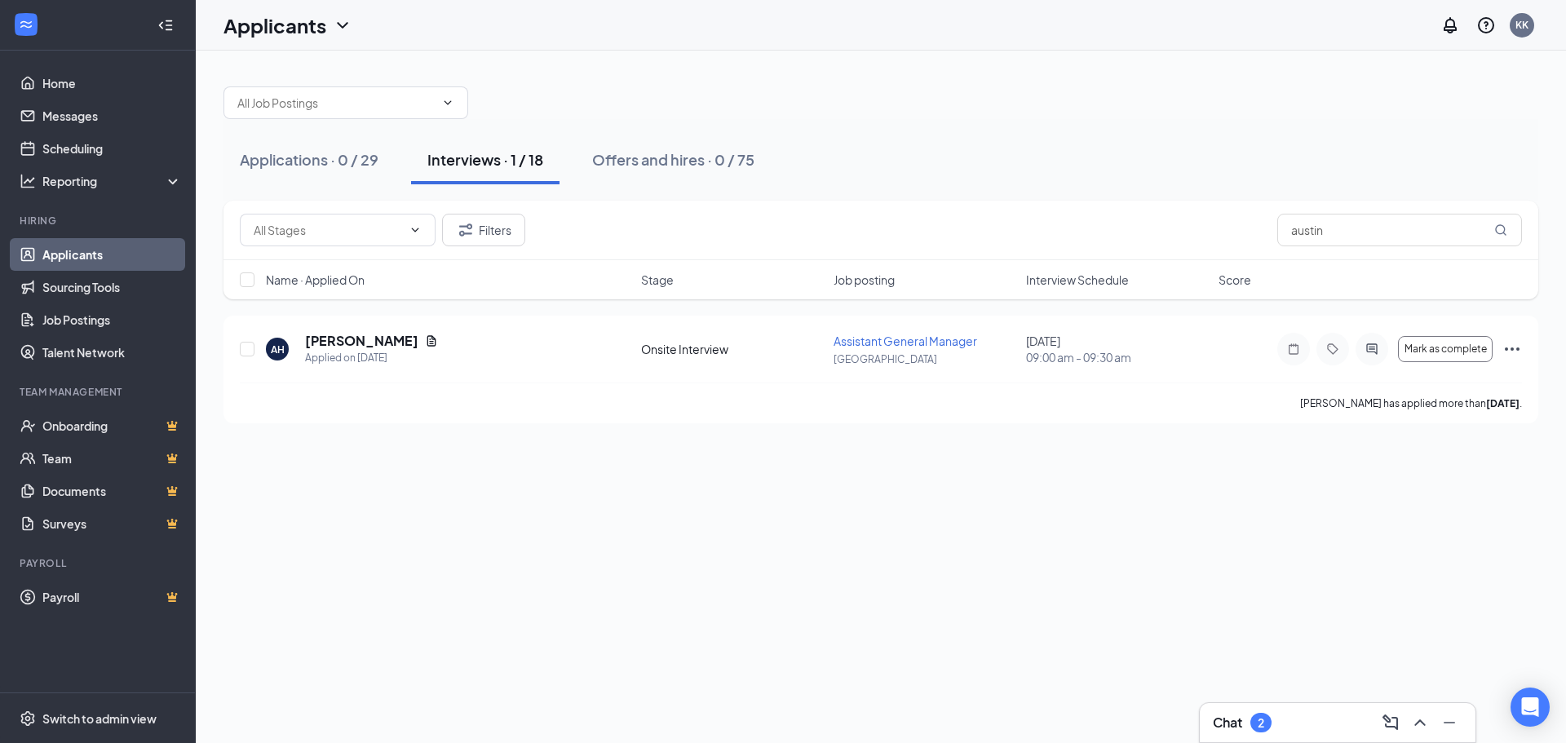
click at [1298, 723] on div "Chat 2" at bounding box center [1338, 723] width 250 height 26
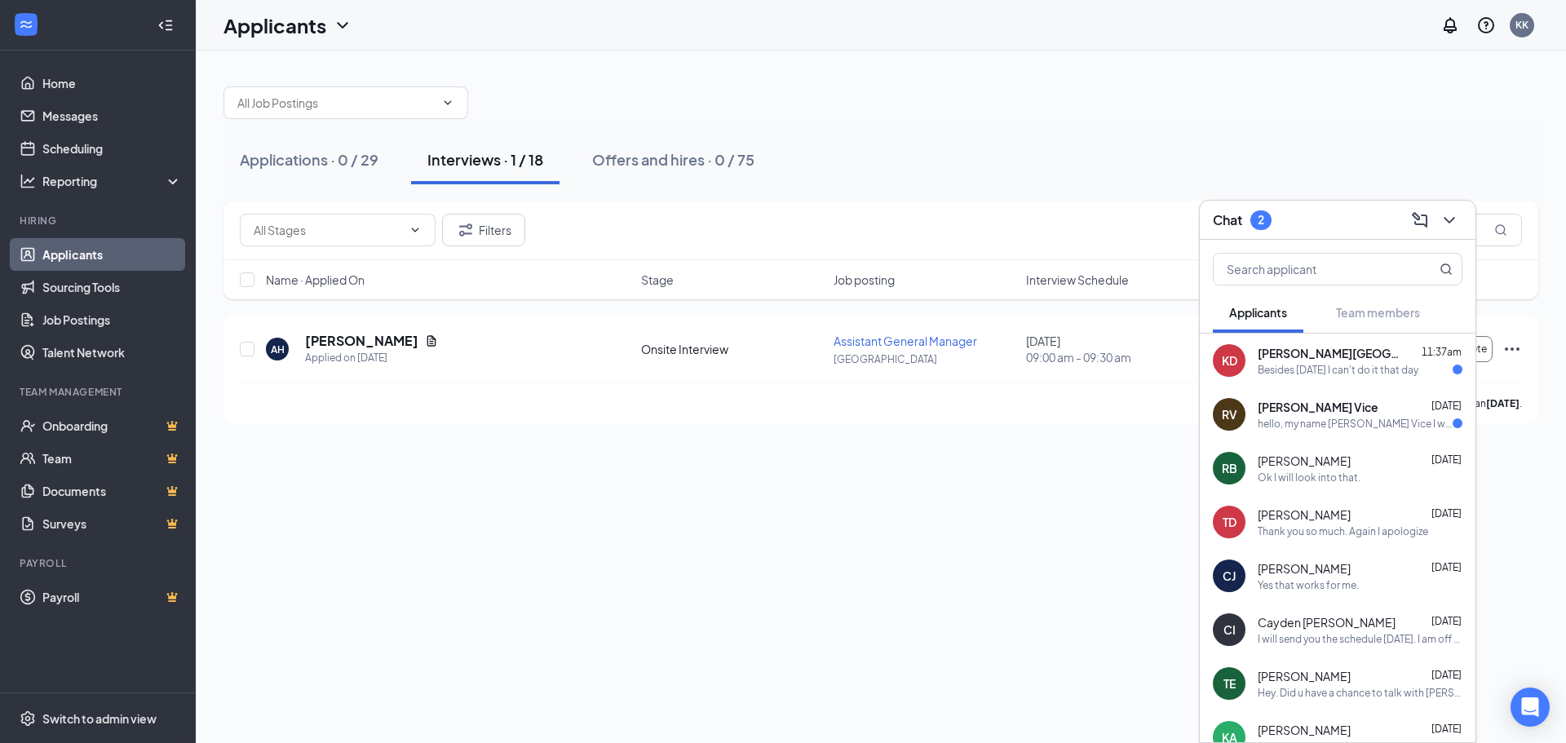
click at [1330, 422] on div "hello, my name [PERSON_NAME] Vice I would like to set up an interview for emplo…" at bounding box center [1355, 424] width 195 height 14
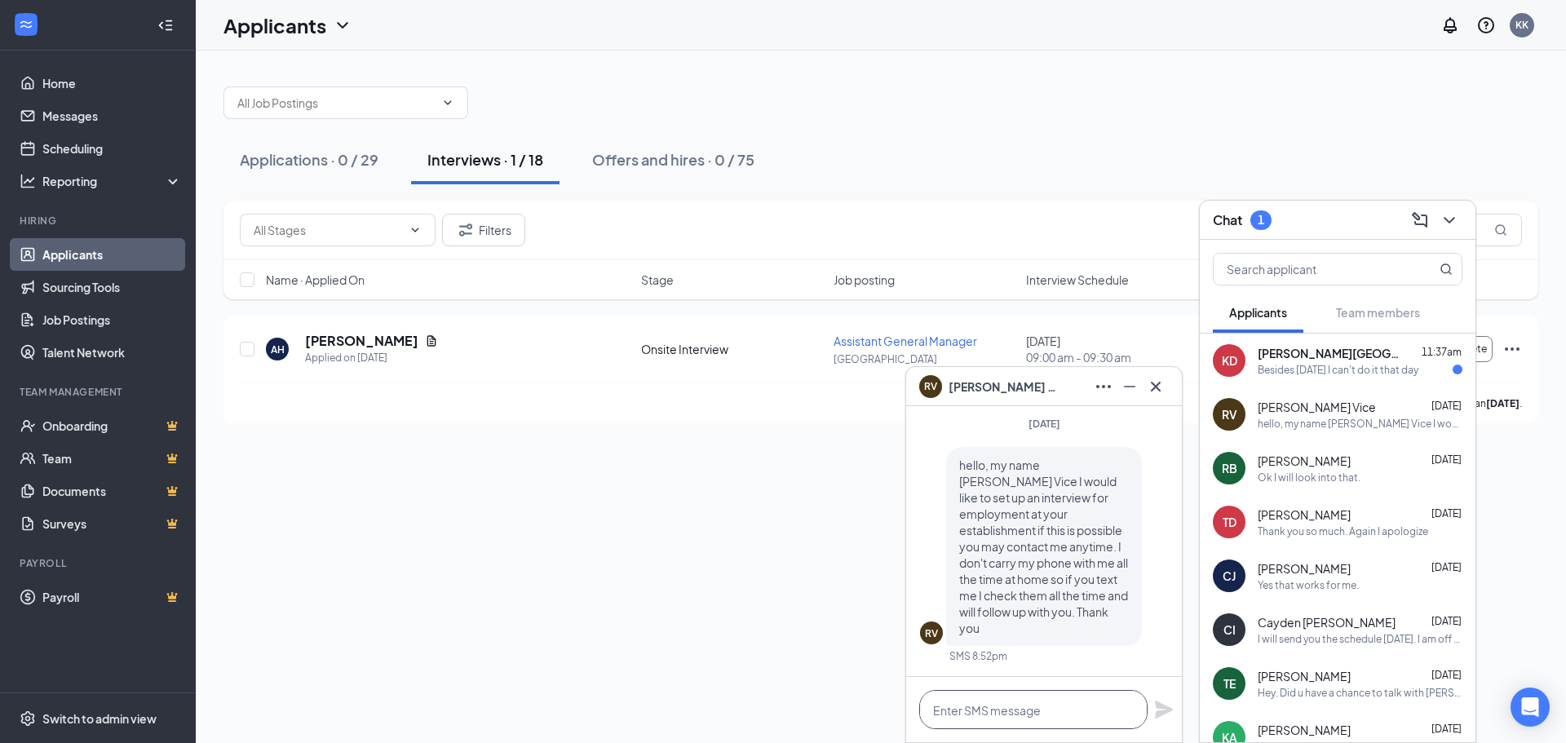
click at [1037, 697] on textarea at bounding box center [1033, 709] width 228 height 39
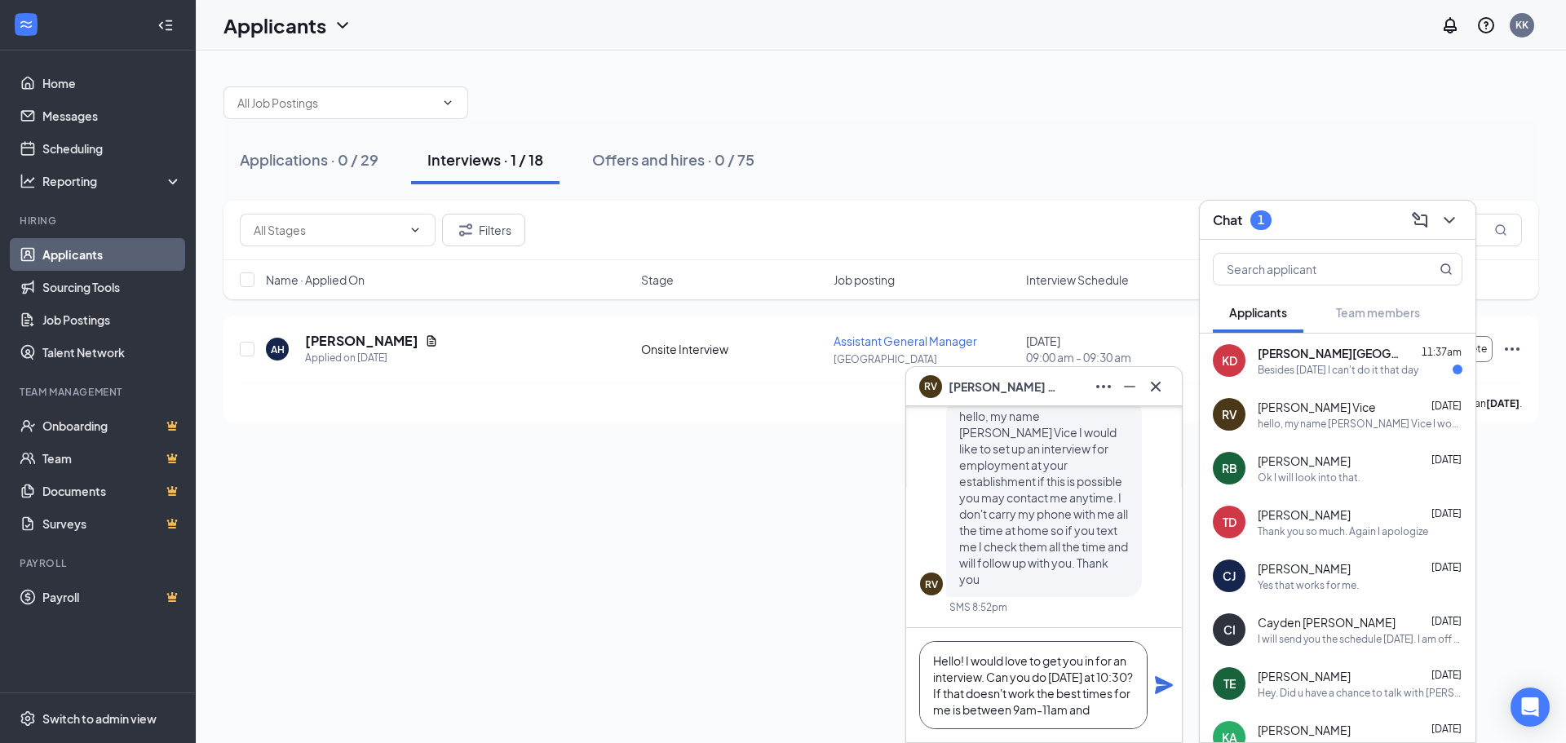
scroll to position [17, 0]
type textarea "Hello! I would love to get you in for an interview. Can you do [DATE] at 10:30?…"
click at [1161, 683] on icon "Plane" at bounding box center [1164, 685] width 18 height 18
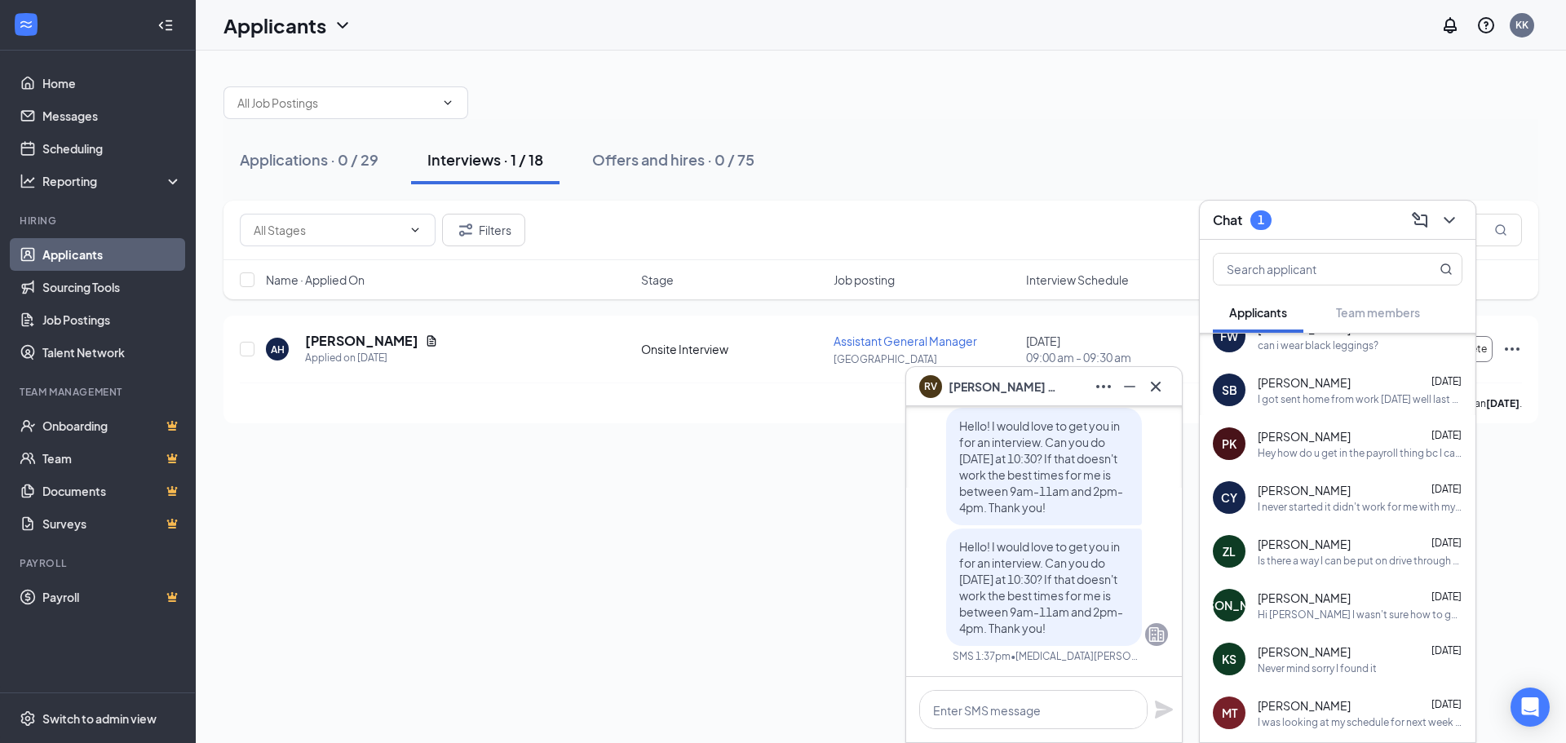
scroll to position [538, 0]
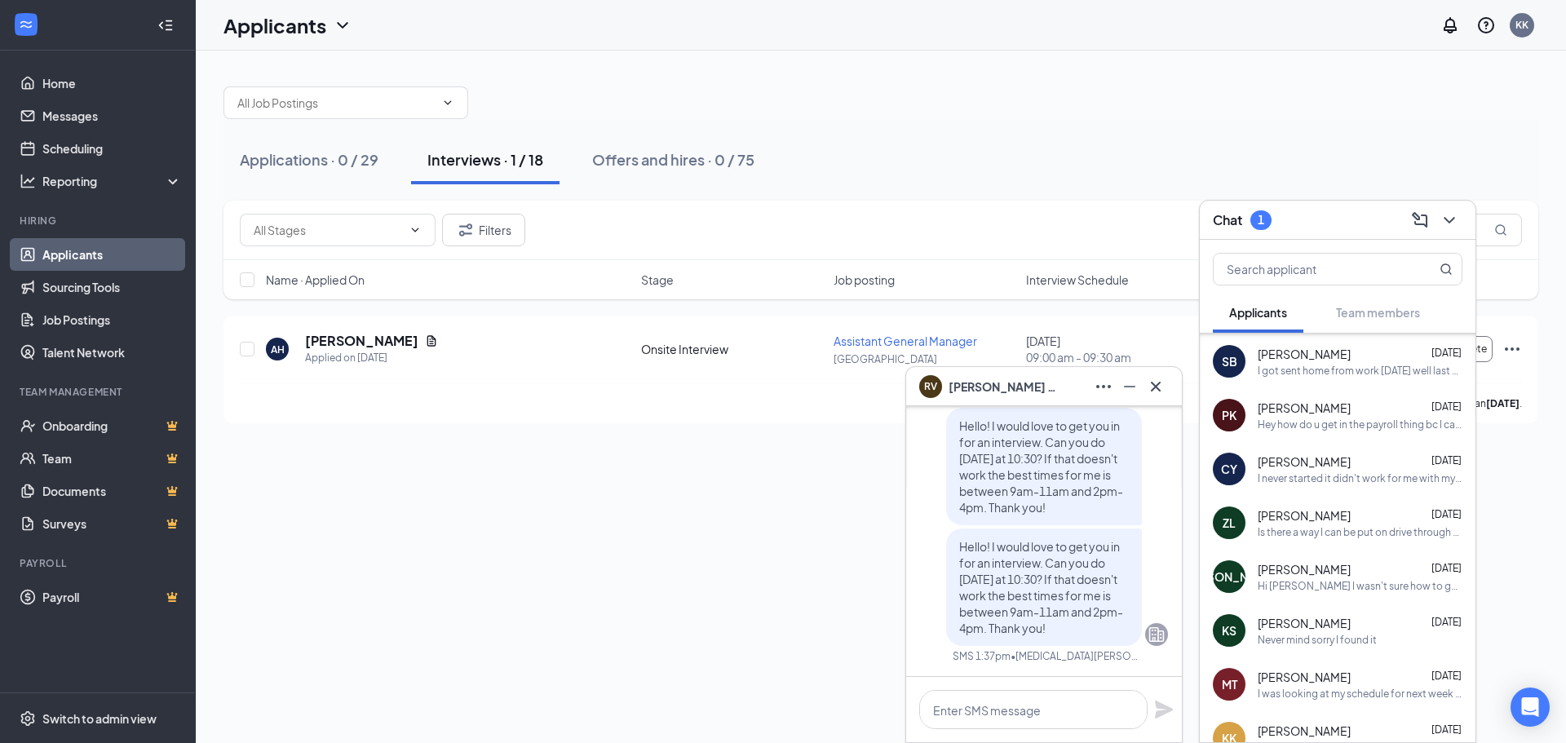
click at [1368, 640] on div "Never mind sorry I found it" at bounding box center [1317, 640] width 119 height 14
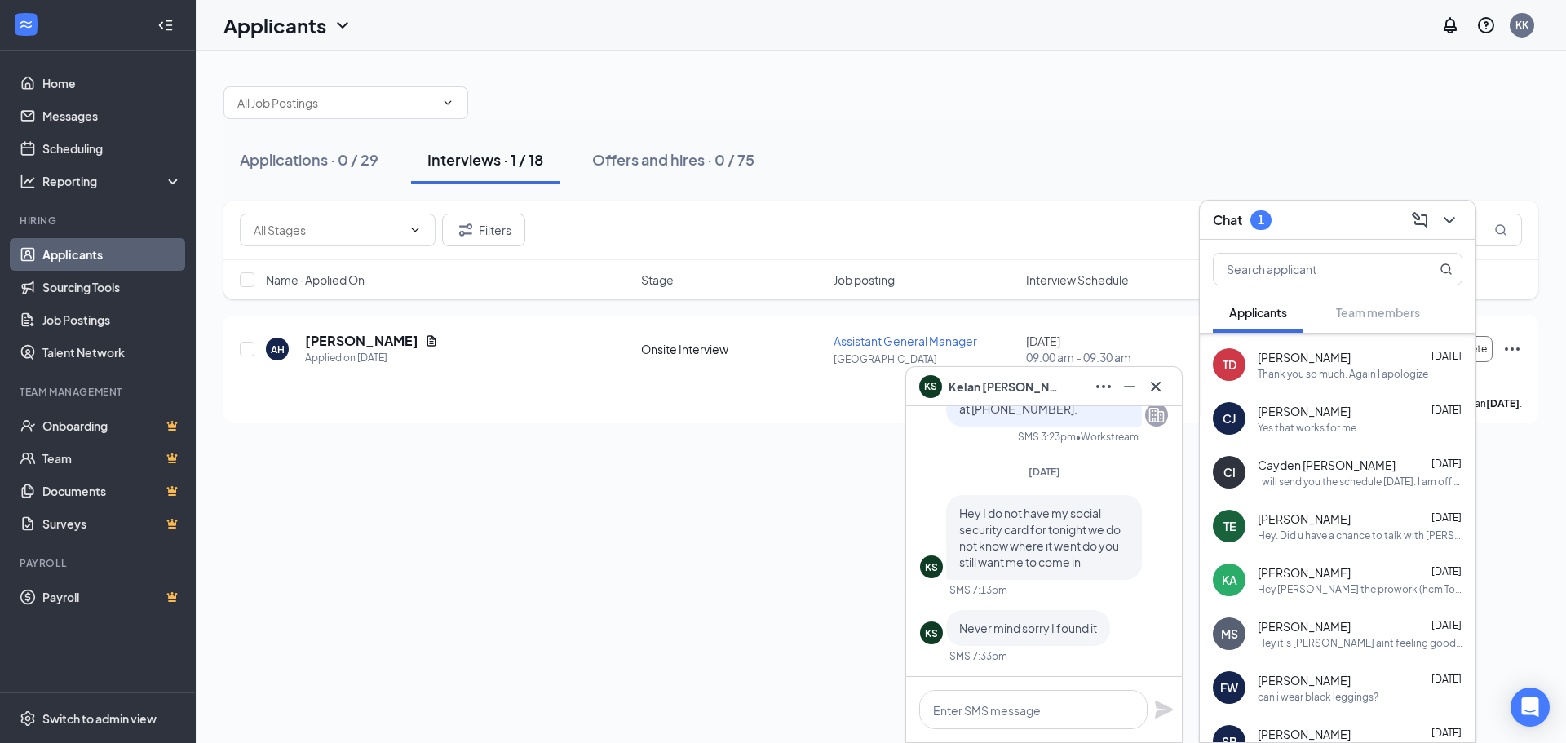
scroll to position [0, 0]
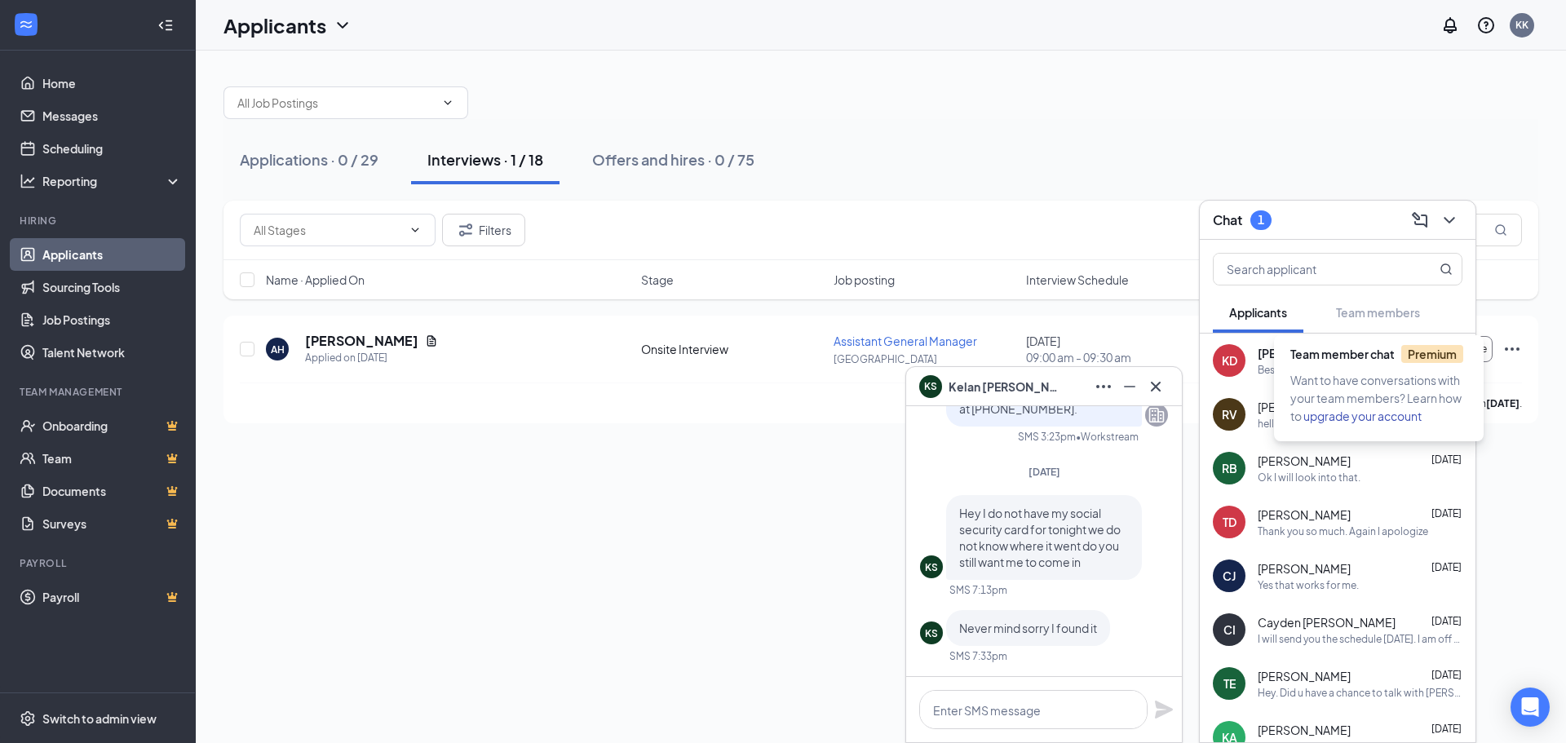
click at [1328, 358] on span "Team member chat Premium" at bounding box center [1377, 354] width 173 height 15
click at [1279, 365] on div "Besides [DATE] I can't do it that day" at bounding box center [1338, 370] width 161 height 14
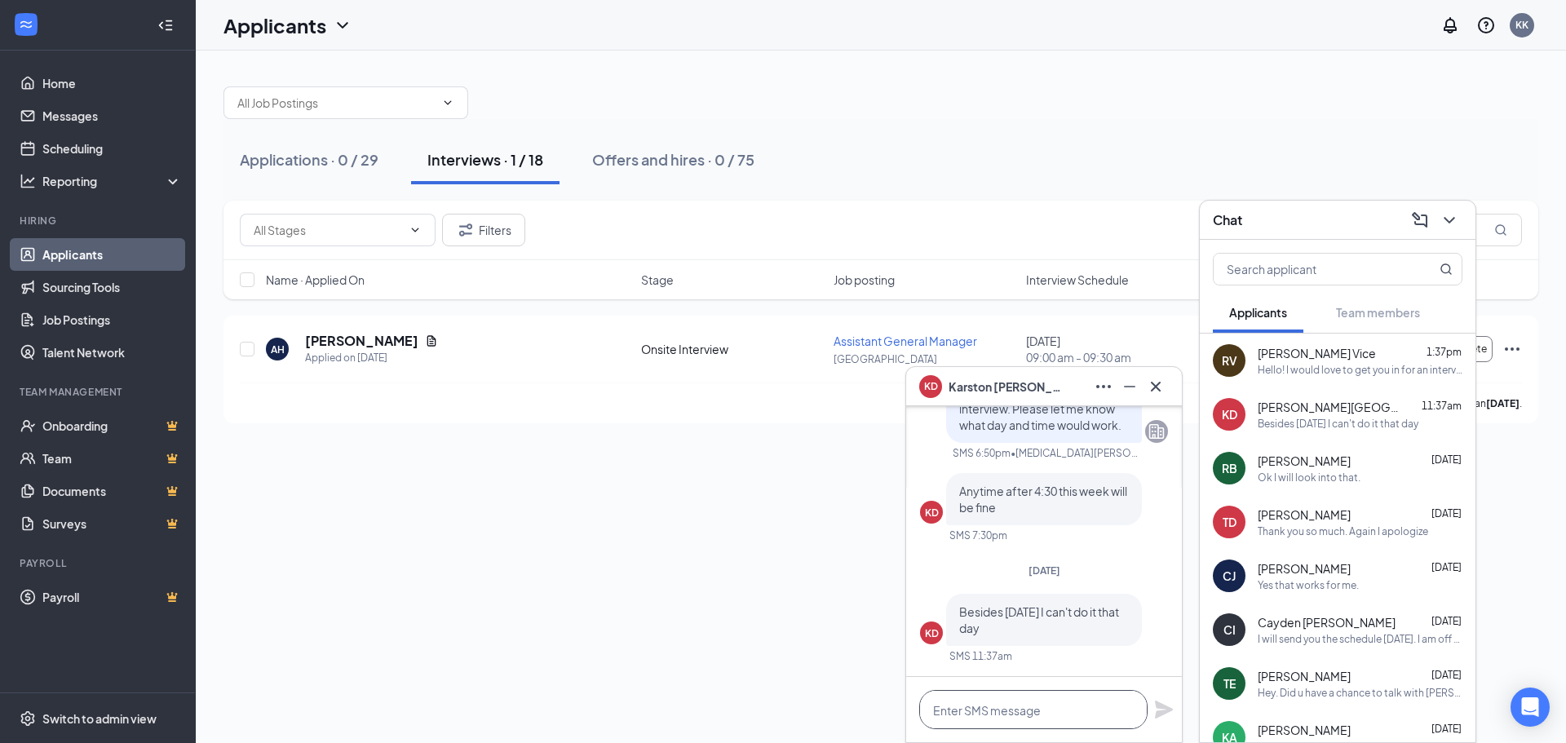
click at [1010, 710] on textarea at bounding box center [1033, 709] width 228 height 39
type textarea "Can you do [DATE] at 5pm?"
click at [1162, 697] on div "Can you do [DATE] at 5pm?" at bounding box center [1044, 709] width 276 height 65
click at [1158, 707] on icon "Plane" at bounding box center [1164, 710] width 18 height 18
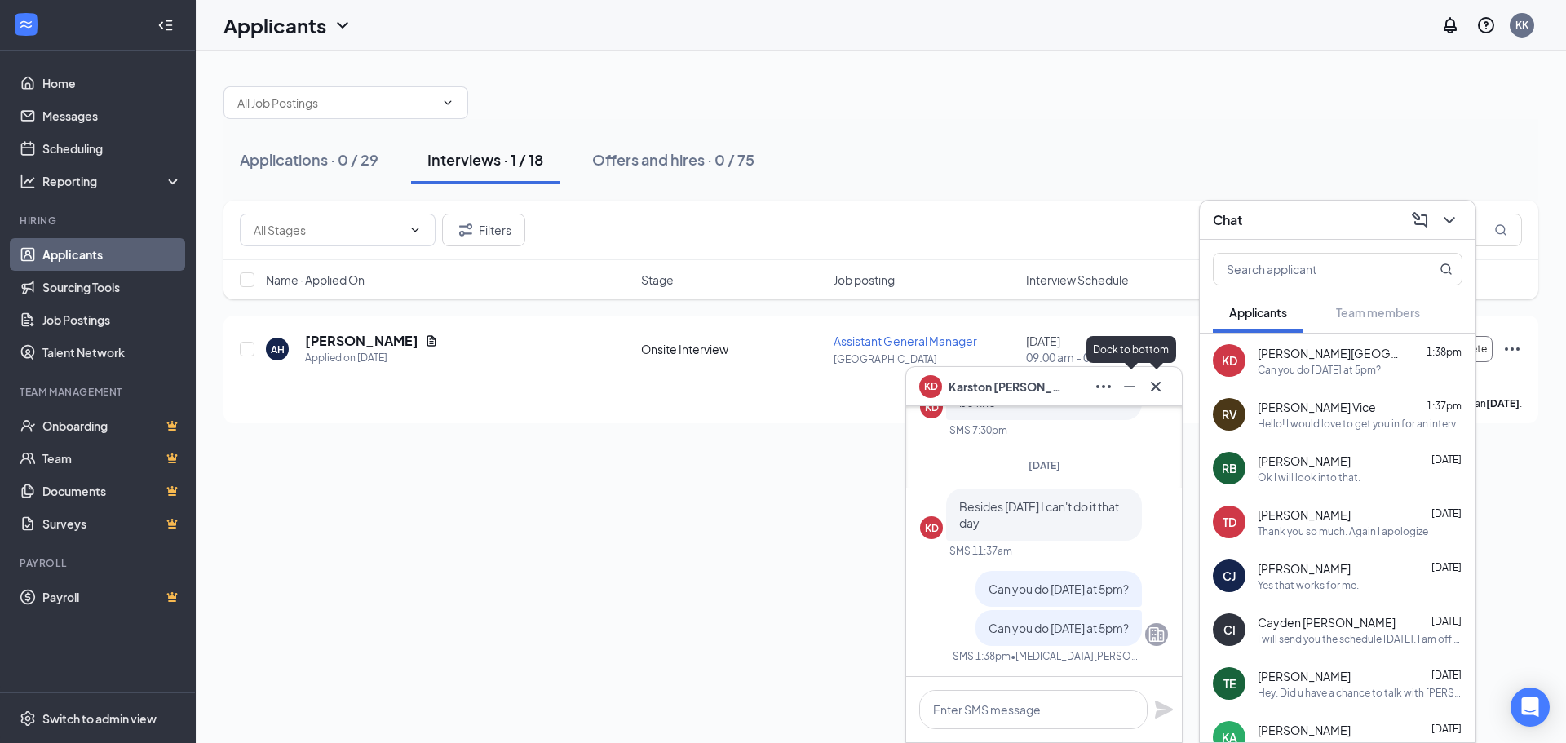
click at [1132, 384] on icon "Minimize" at bounding box center [1130, 387] width 20 height 20
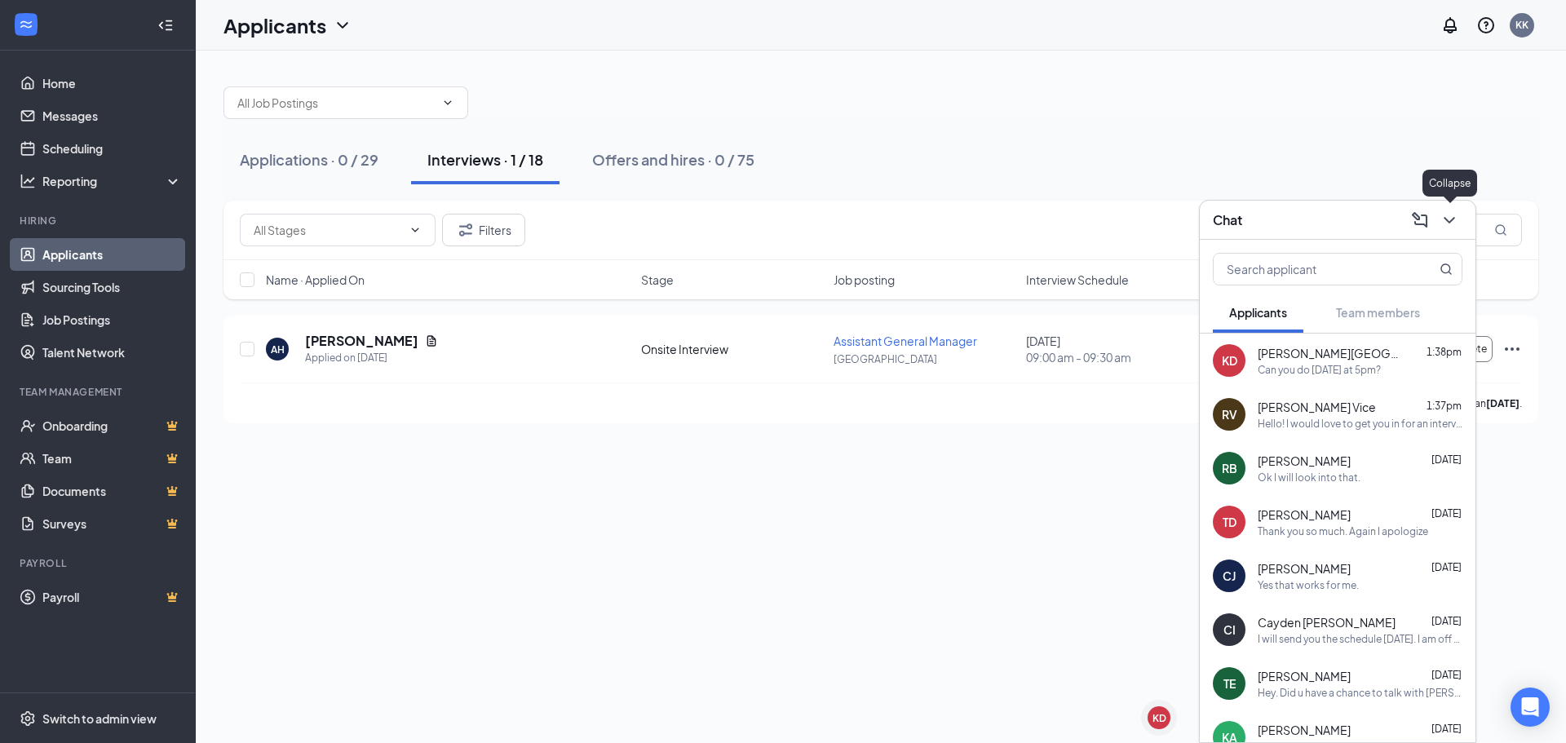
click at [1454, 221] on icon "ChevronDown" at bounding box center [1450, 220] width 20 height 20
